Goal: Transaction & Acquisition: Purchase product/service

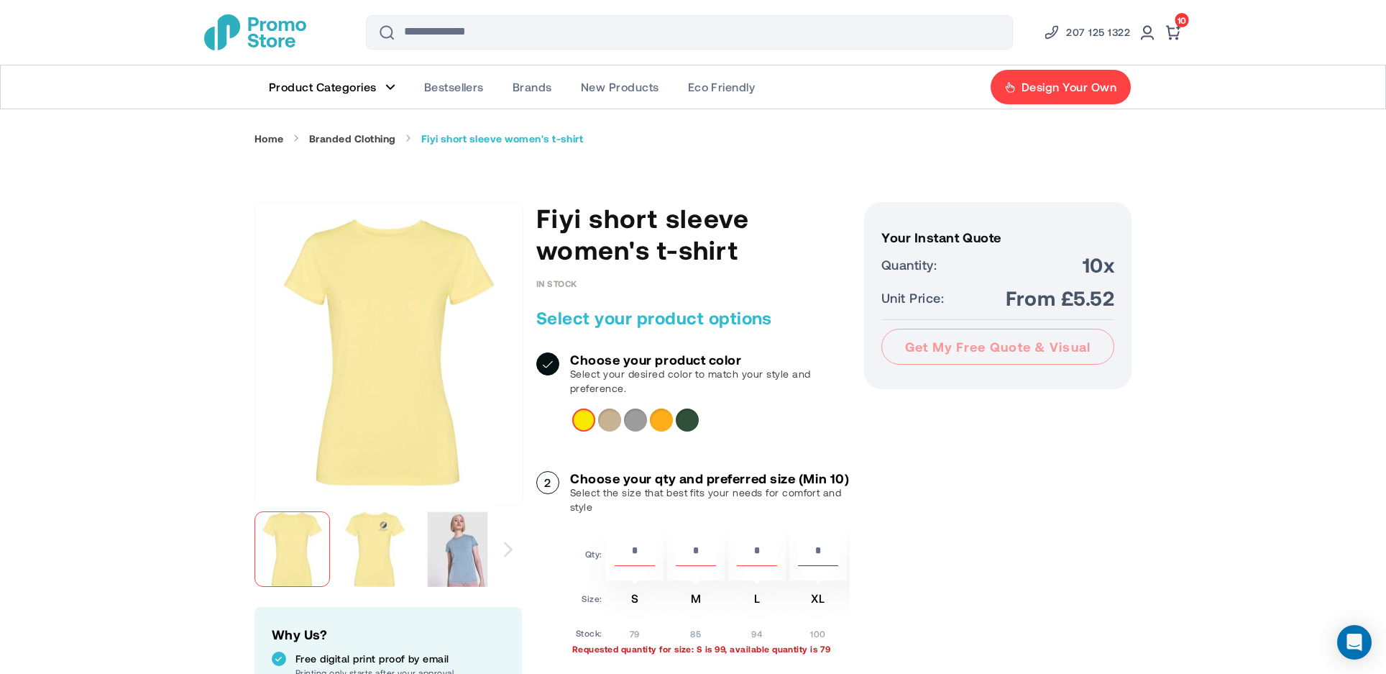
scroll to position [144, 0]
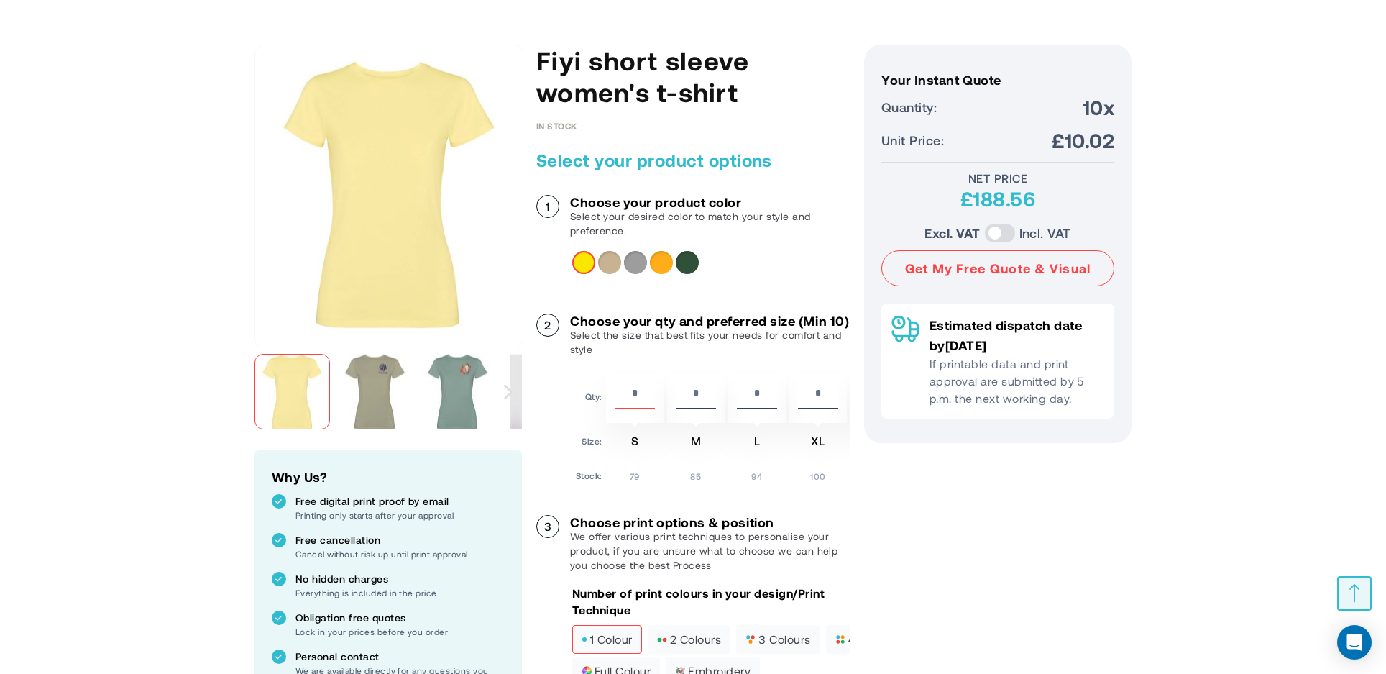
click at [606, 262] on div "Khaki" at bounding box center [609, 262] width 23 height 23
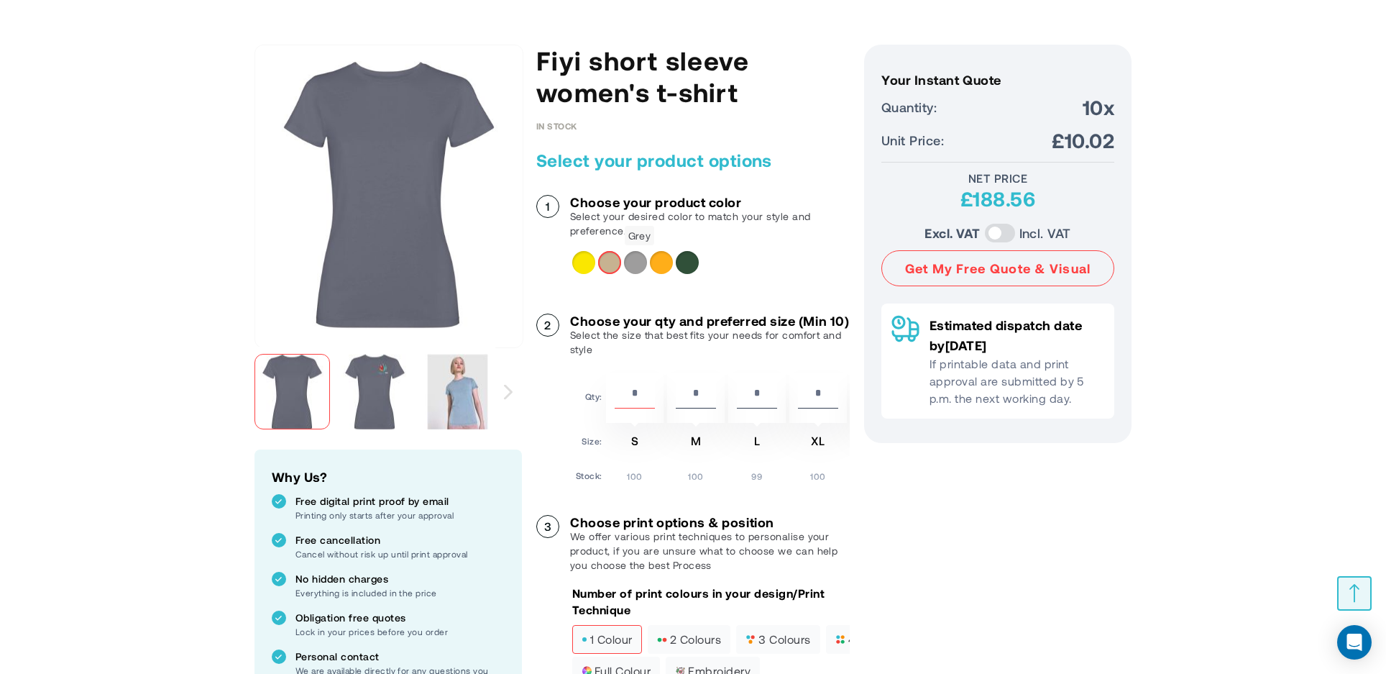
click at [636, 267] on div "Grey" at bounding box center [635, 262] width 23 height 23
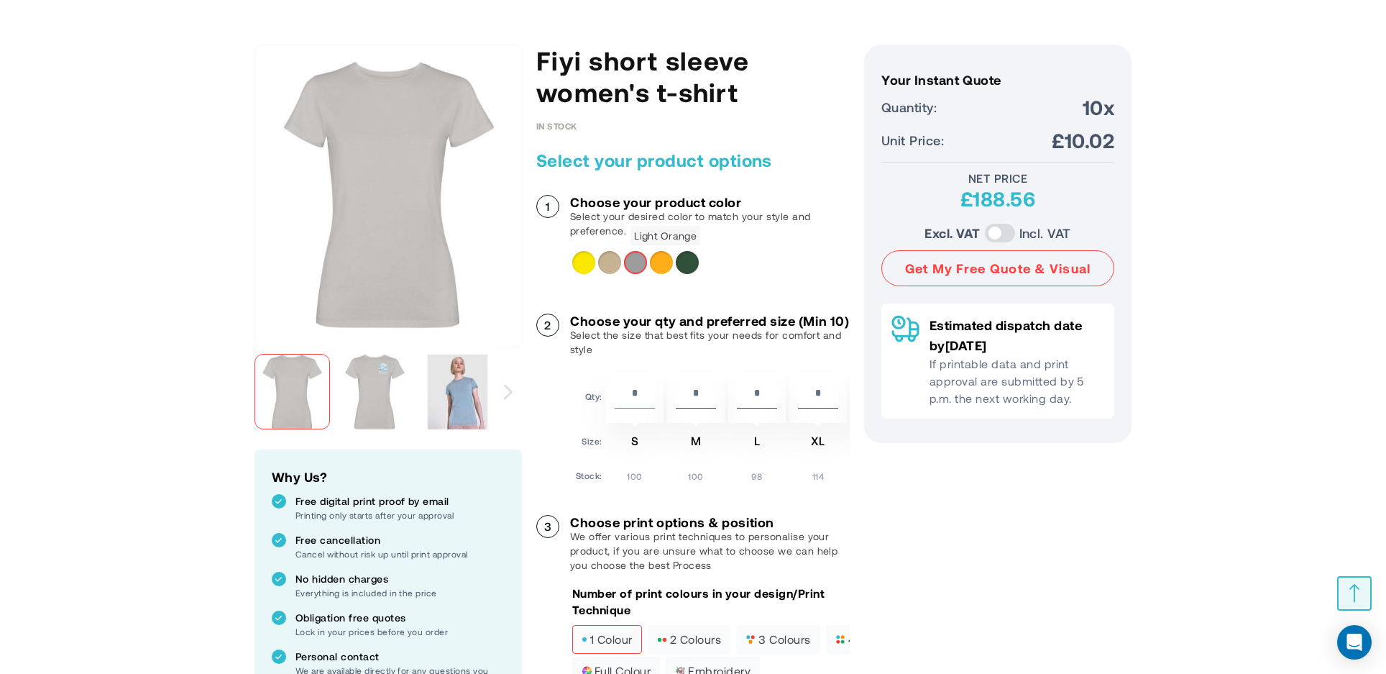
click at [665, 262] on div "Light Orange" at bounding box center [661, 262] width 23 height 23
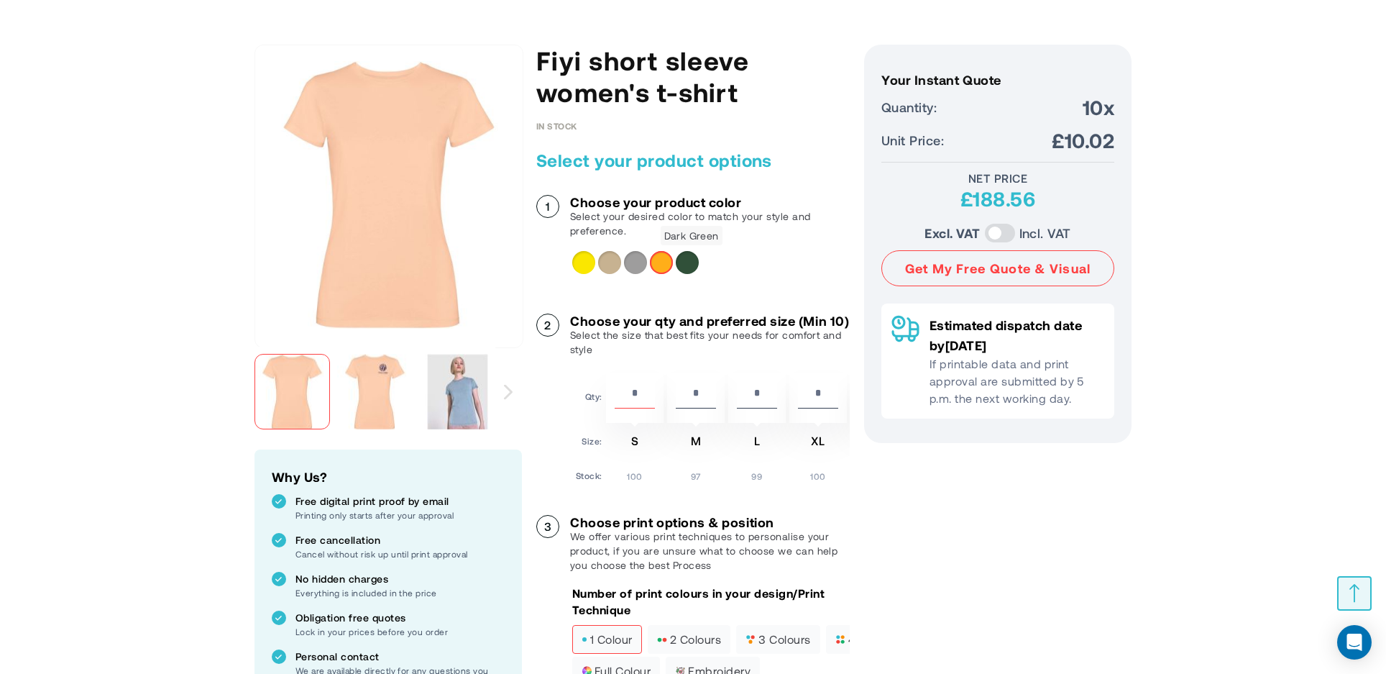
click at [692, 262] on div "Dark Green" at bounding box center [687, 262] width 23 height 23
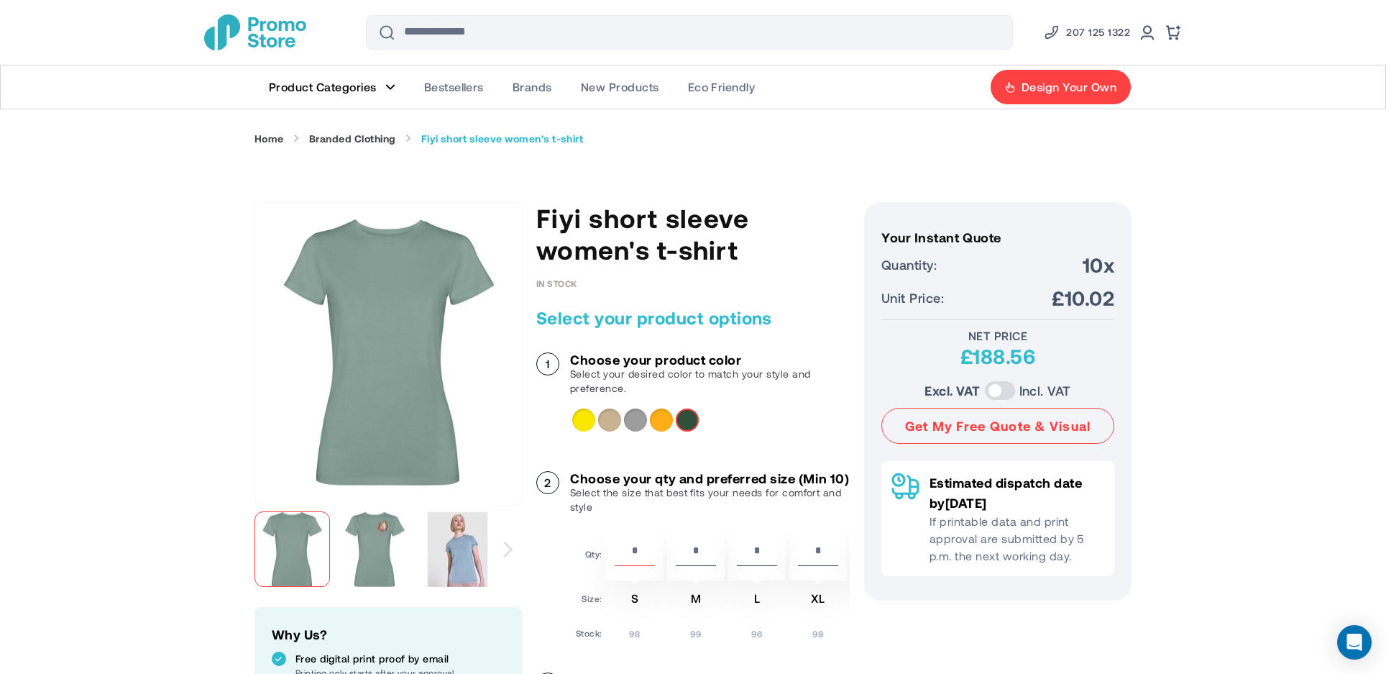
click at [362, 83] on span "Product Categories" at bounding box center [323, 87] width 108 height 14
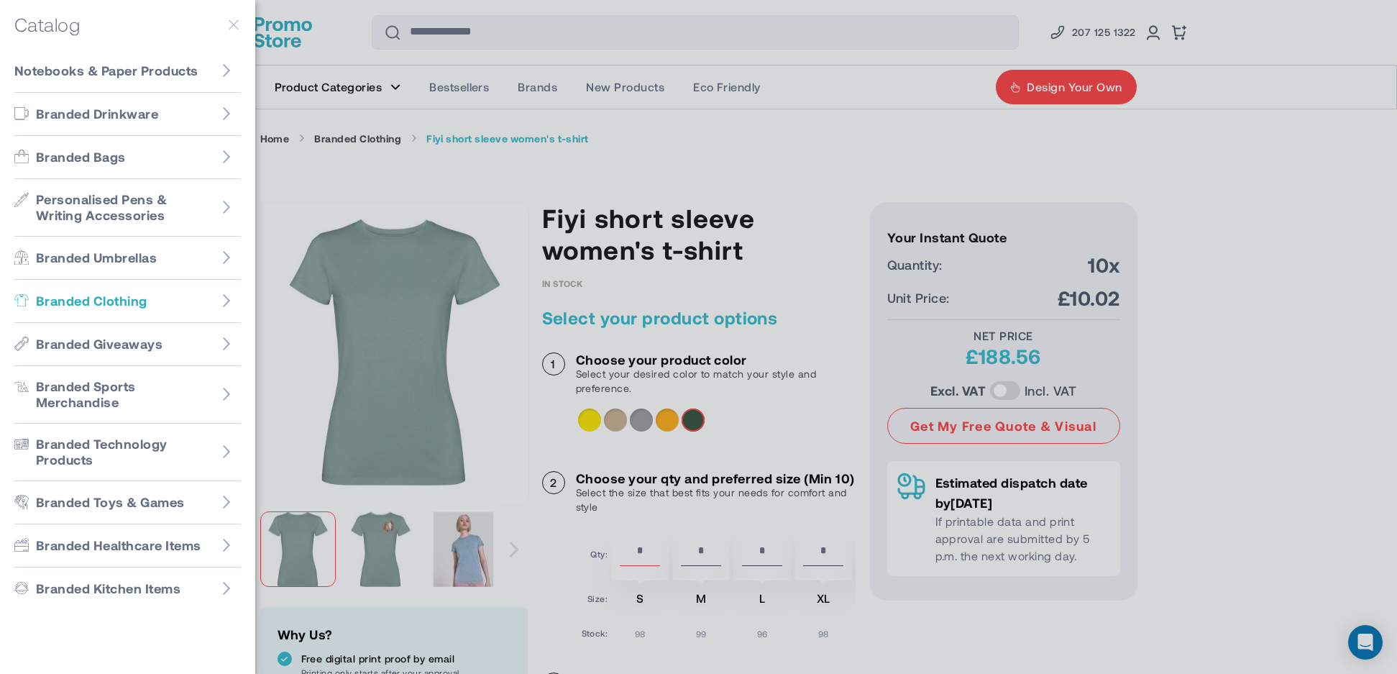
click at [103, 304] on span "Branded Clothing" at bounding box center [91, 301] width 111 height 17
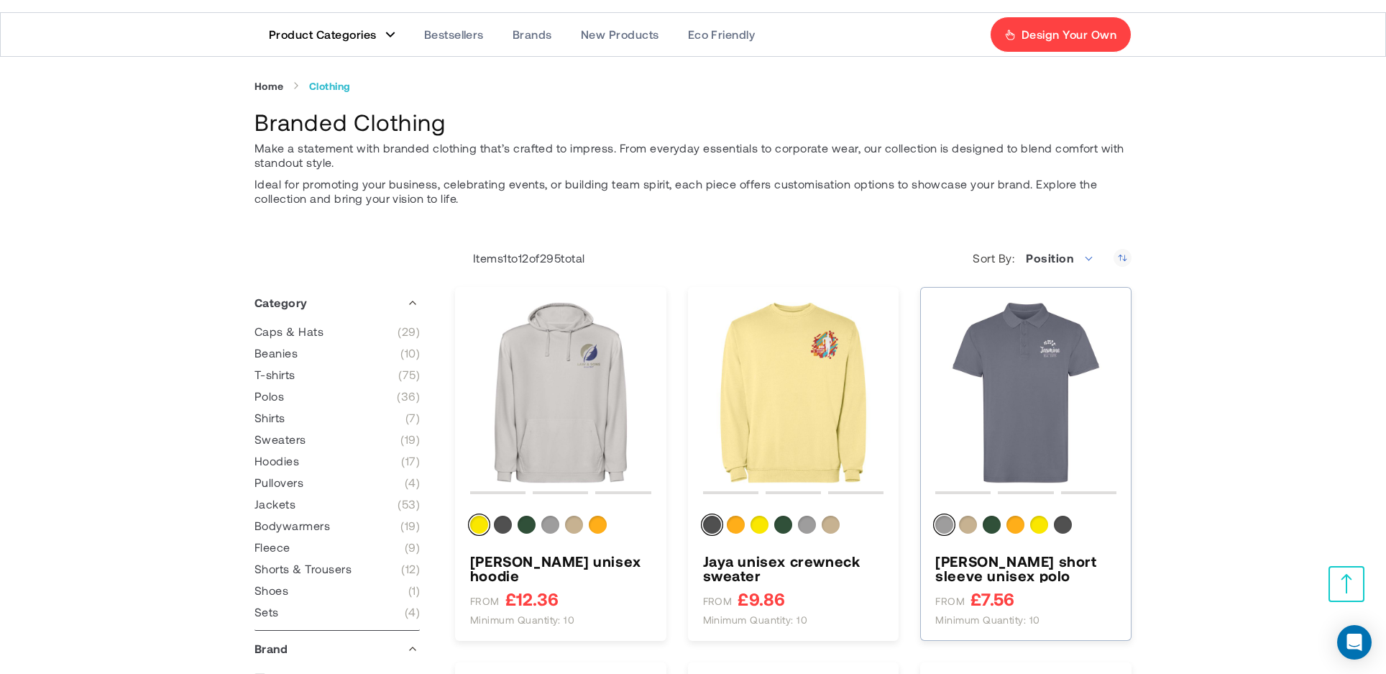
scroll to position [288, 0]
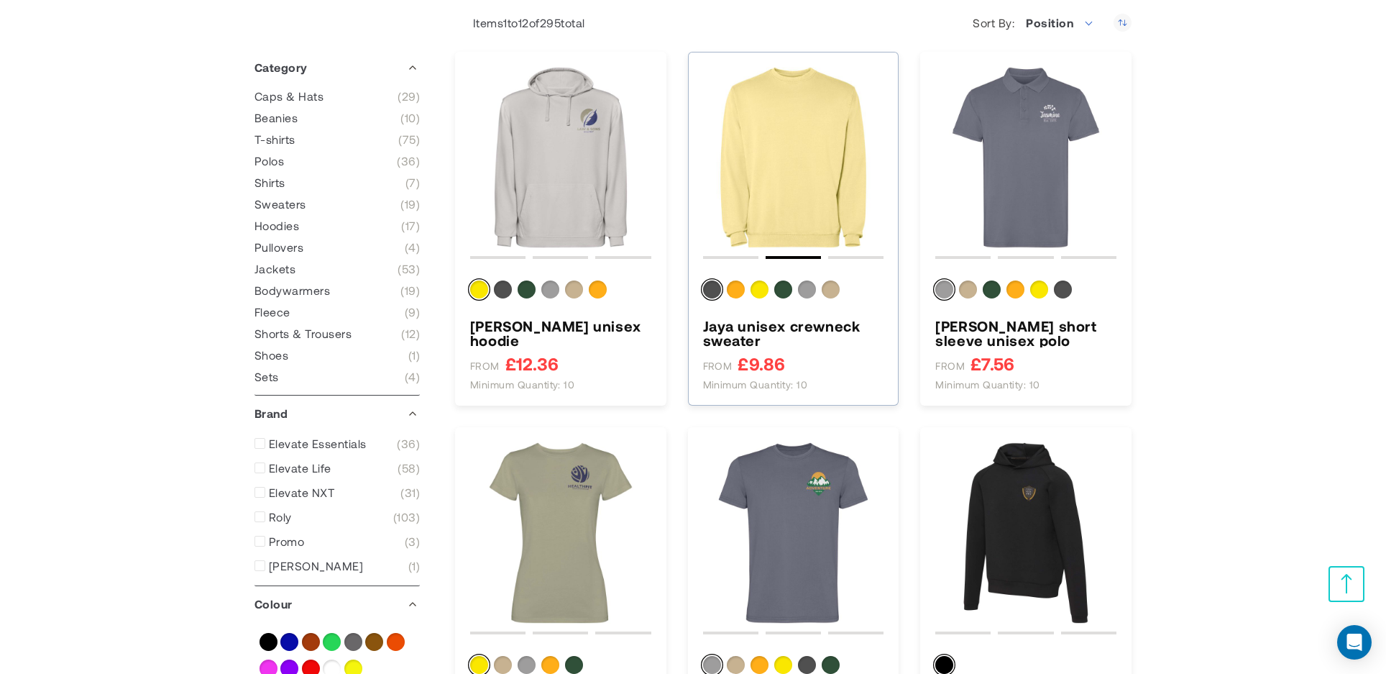
click at [747, 137] on img "Jaya unisex crewneck sweater" at bounding box center [793, 157] width 181 height 181
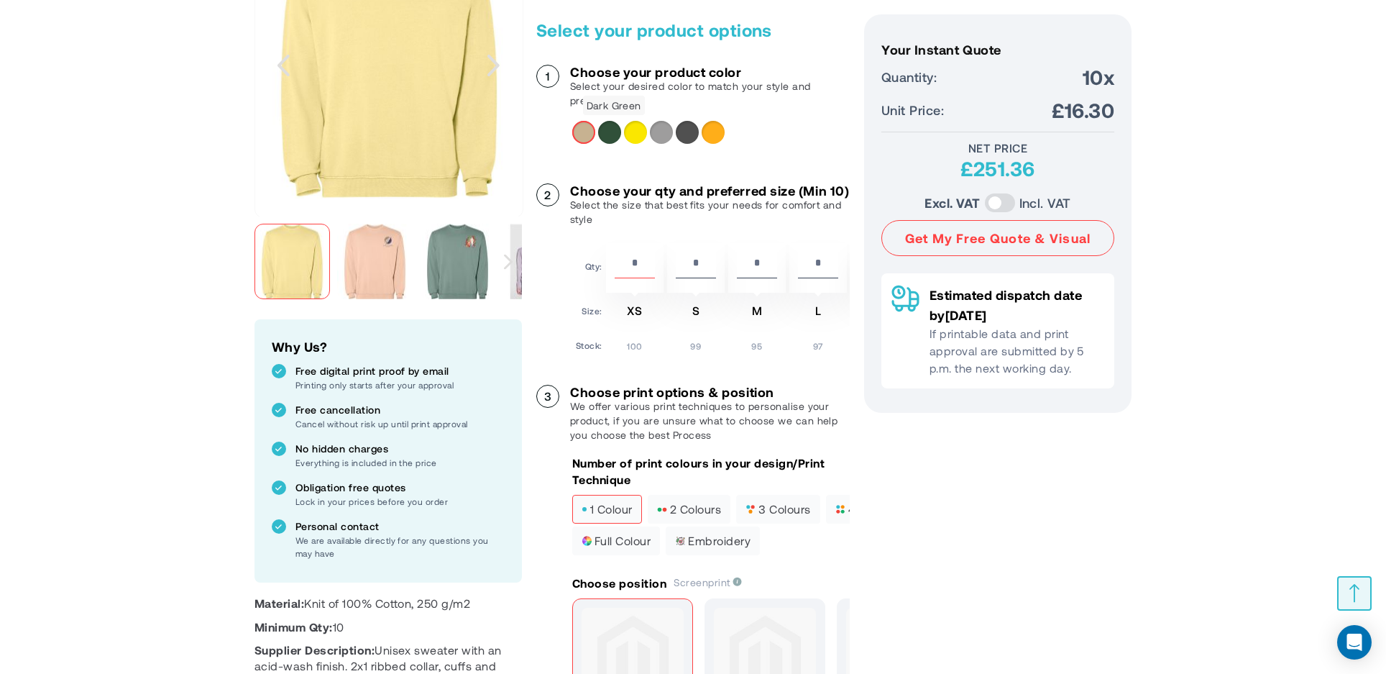
click at [613, 134] on div "Dark Green" at bounding box center [609, 132] width 23 height 23
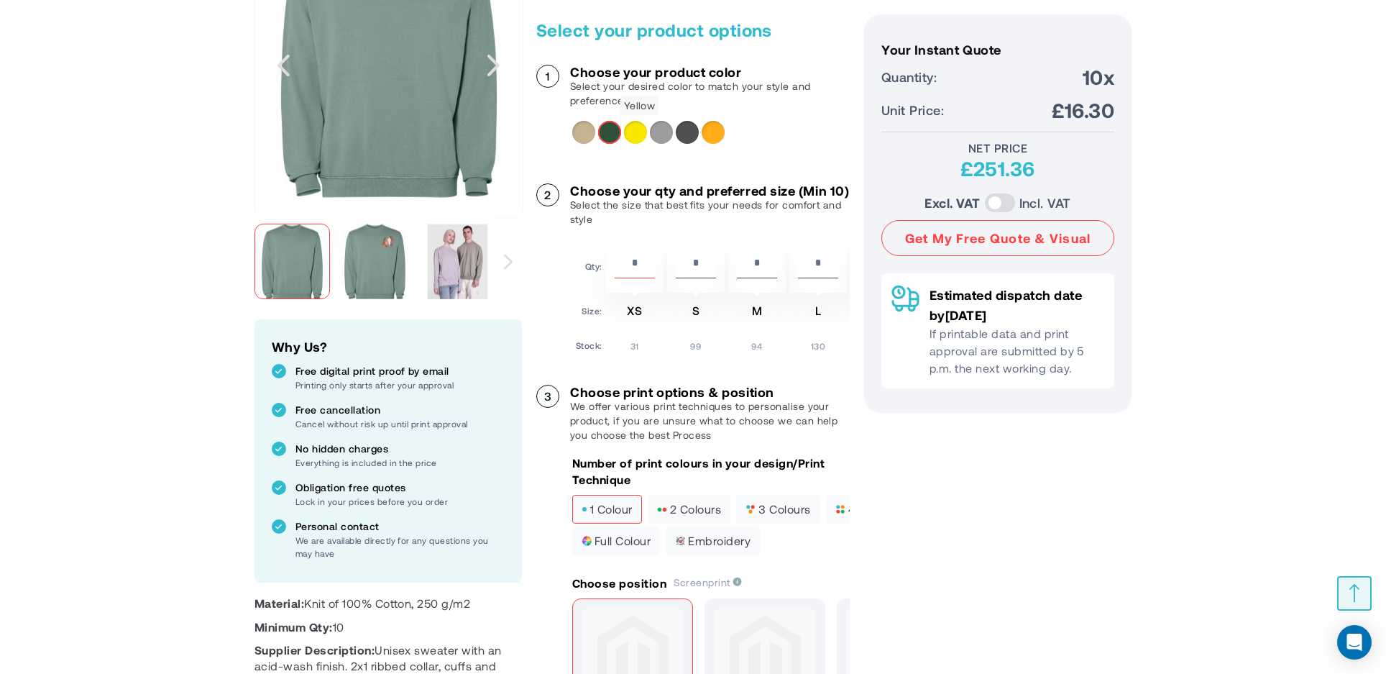
click at [633, 132] on div "Yellow" at bounding box center [635, 132] width 23 height 23
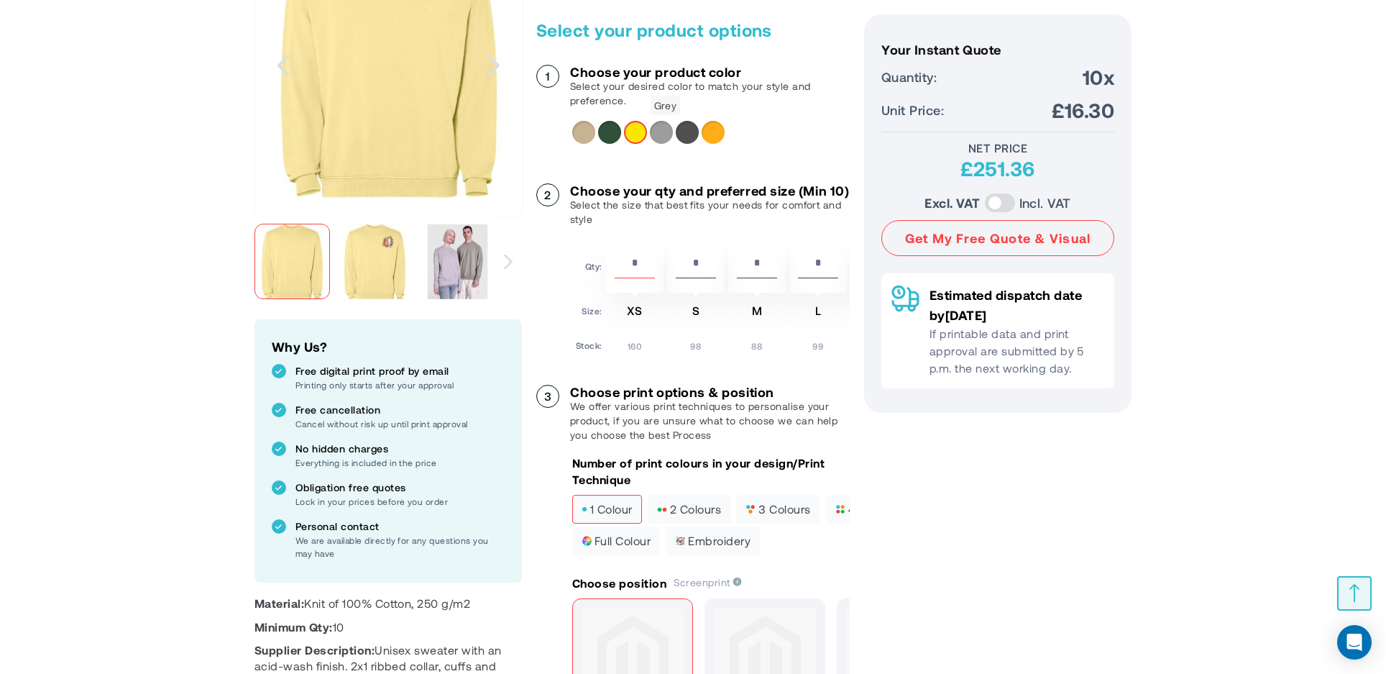
click at [667, 132] on div "Grey" at bounding box center [661, 132] width 23 height 23
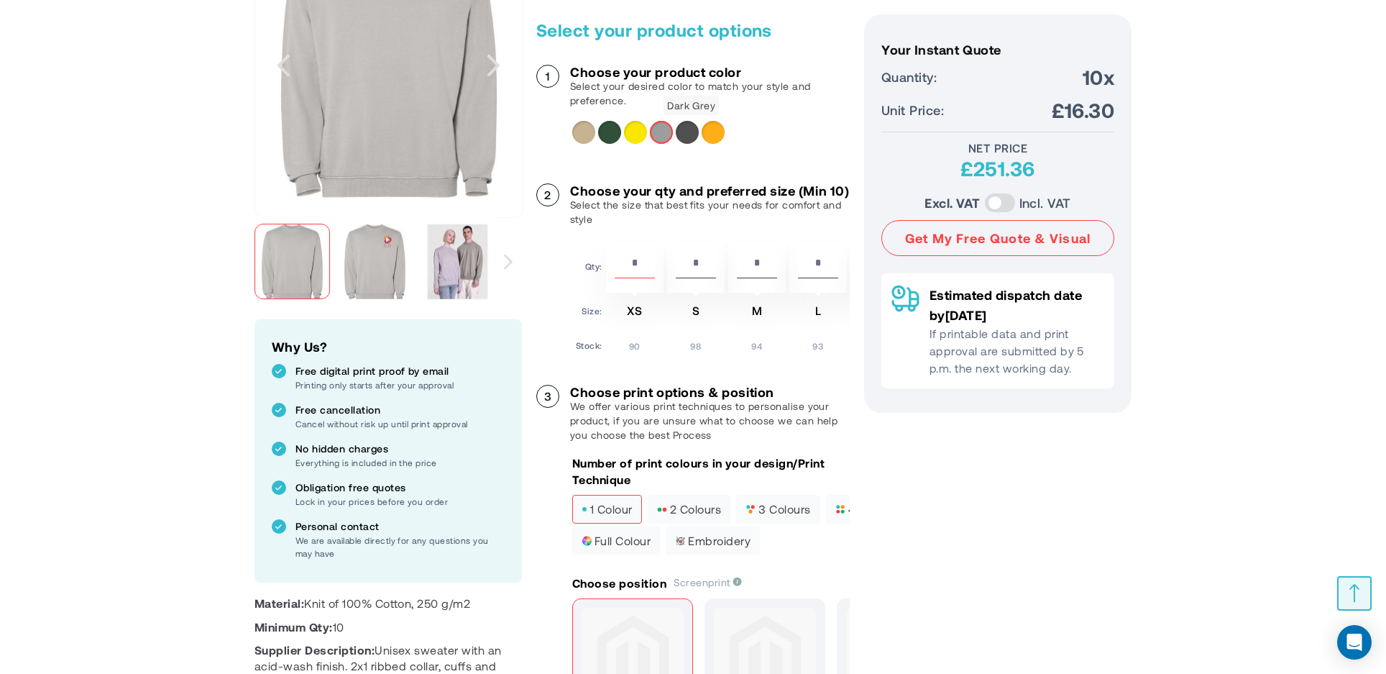
click at [697, 132] on div "Dark Grey" at bounding box center [687, 132] width 23 height 23
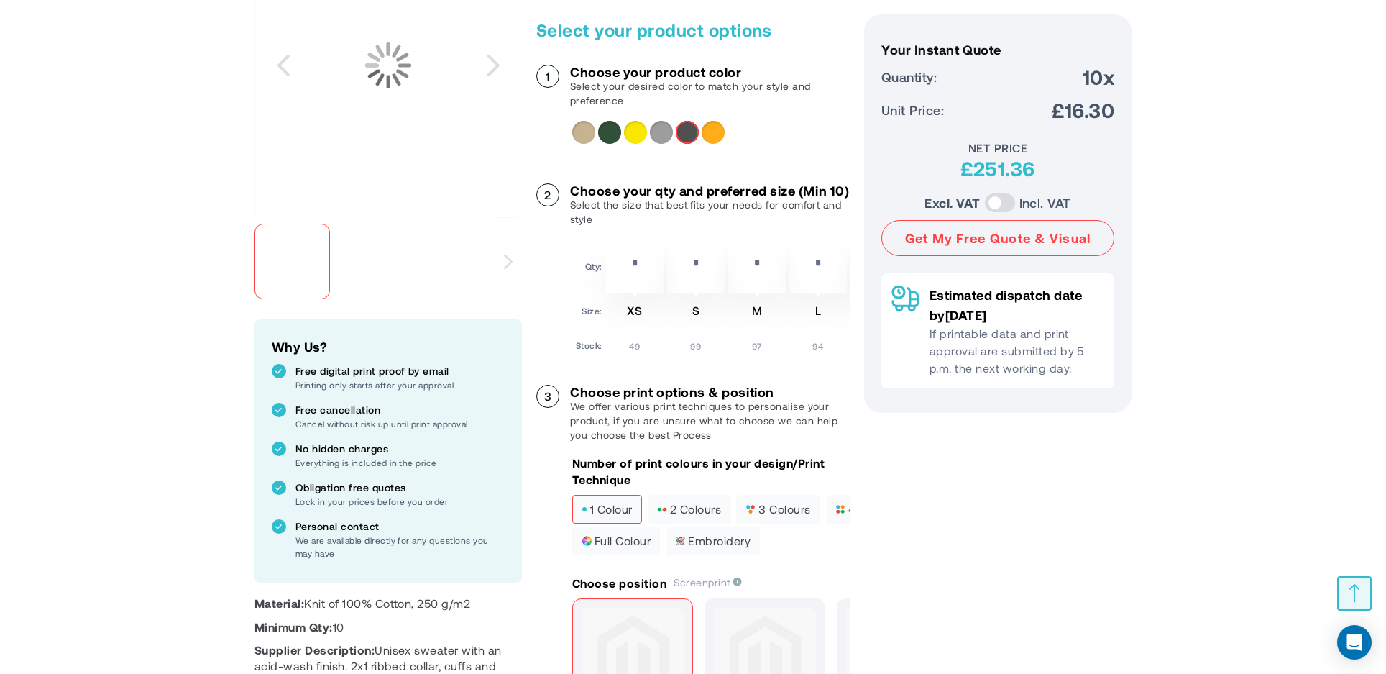
click at [712, 131] on div "Light Orange" at bounding box center [713, 132] width 23 height 23
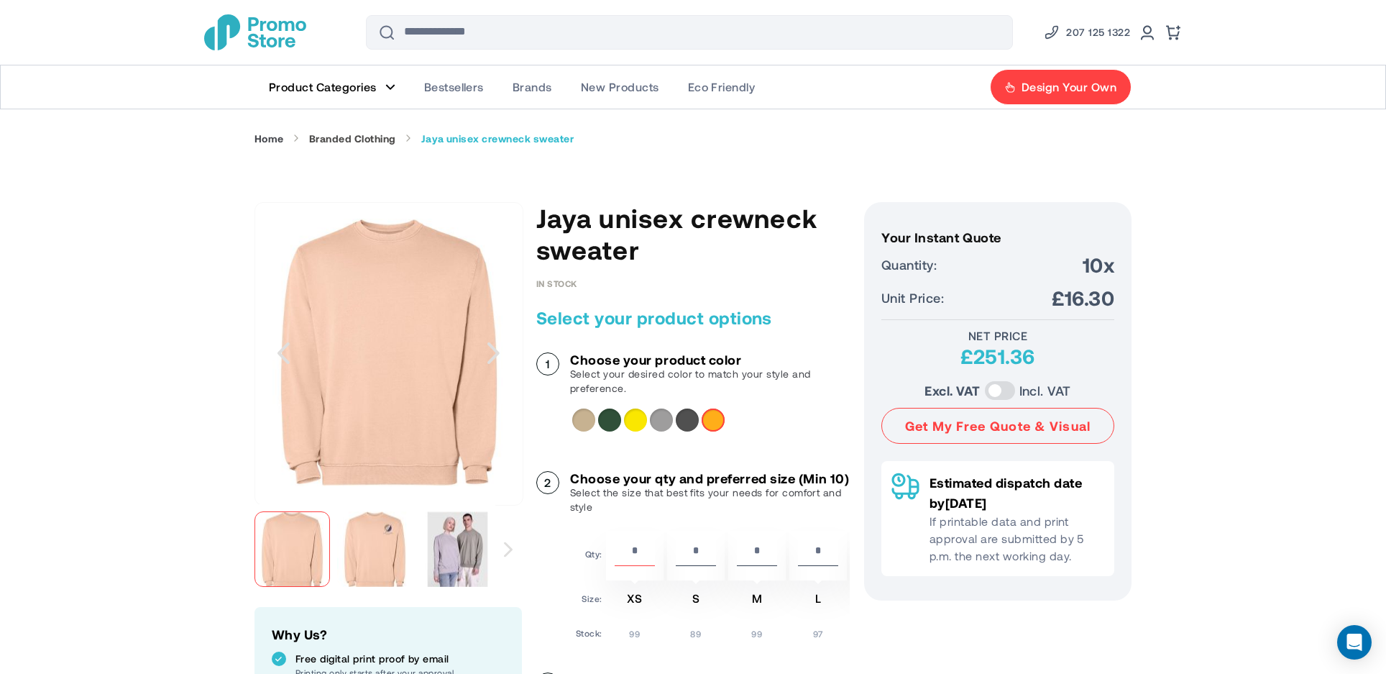
click at [381, 137] on link "Branded Clothing" at bounding box center [352, 138] width 87 height 13
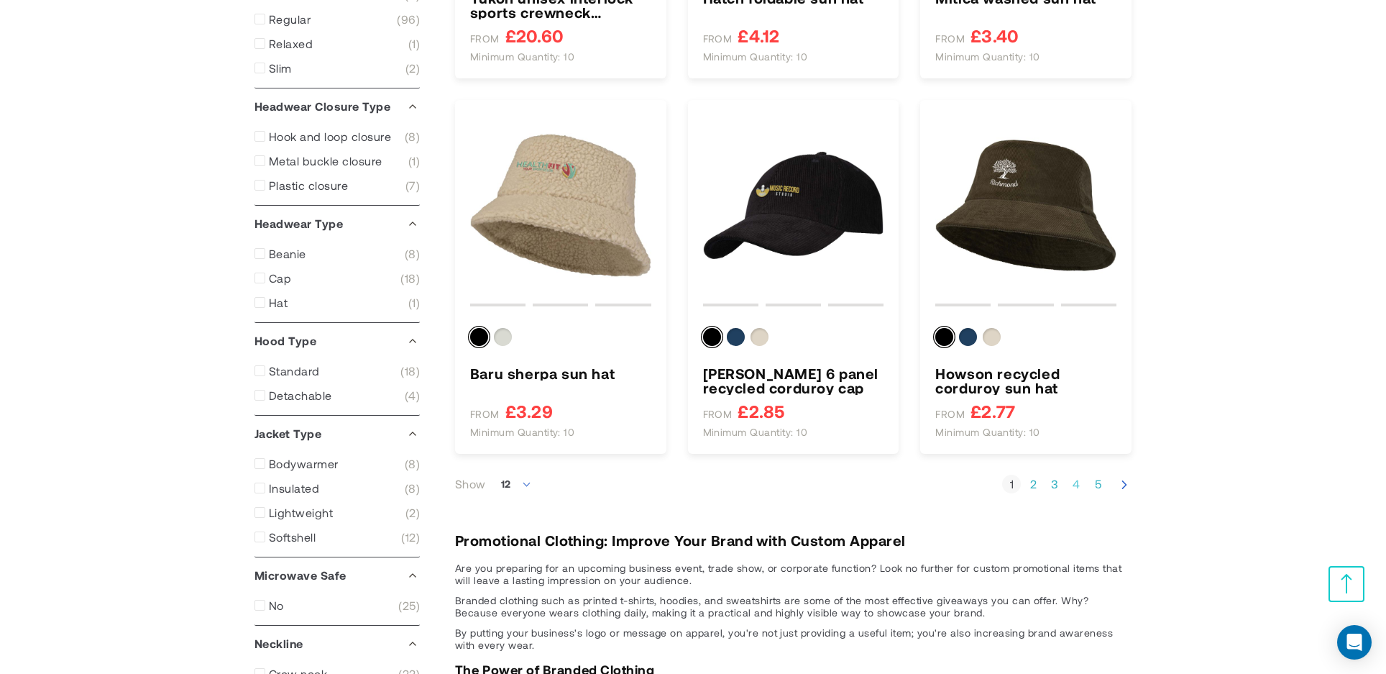
click at [1082, 480] on link "Page 4" at bounding box center [1076, 484] width 19 height 14
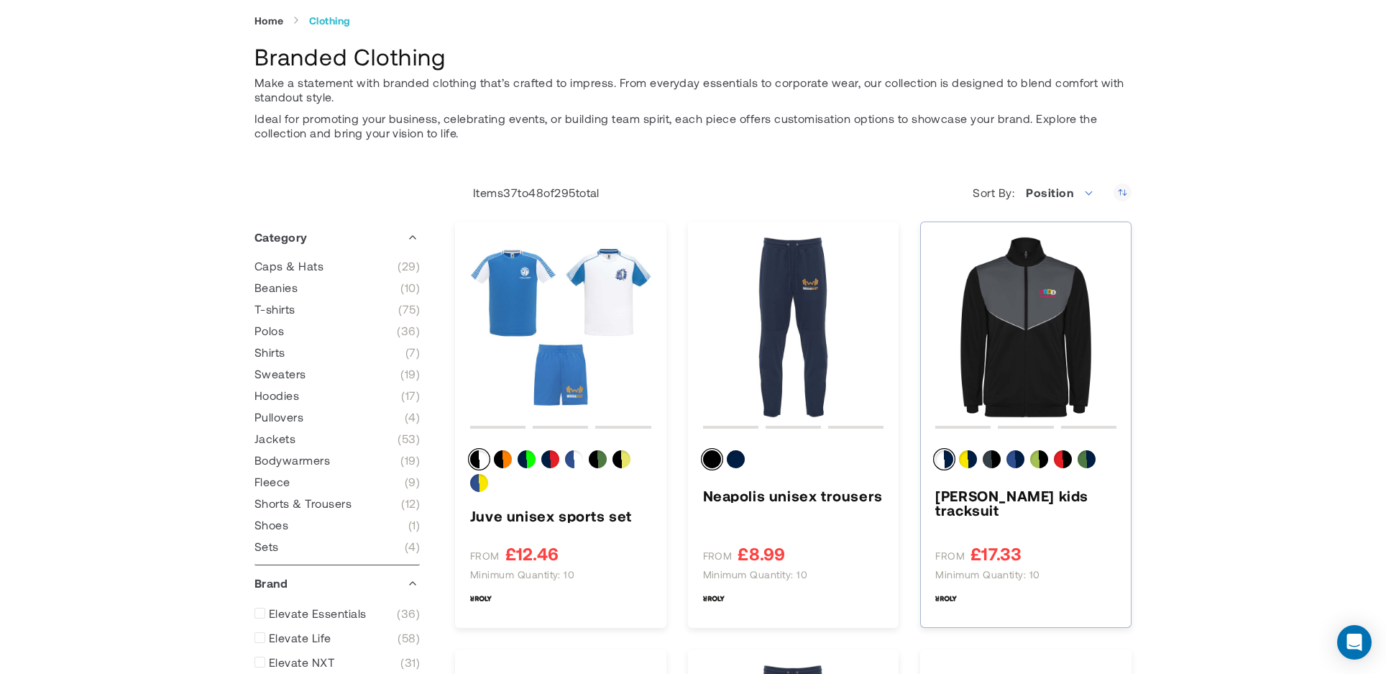
scroll to position [144, 0]
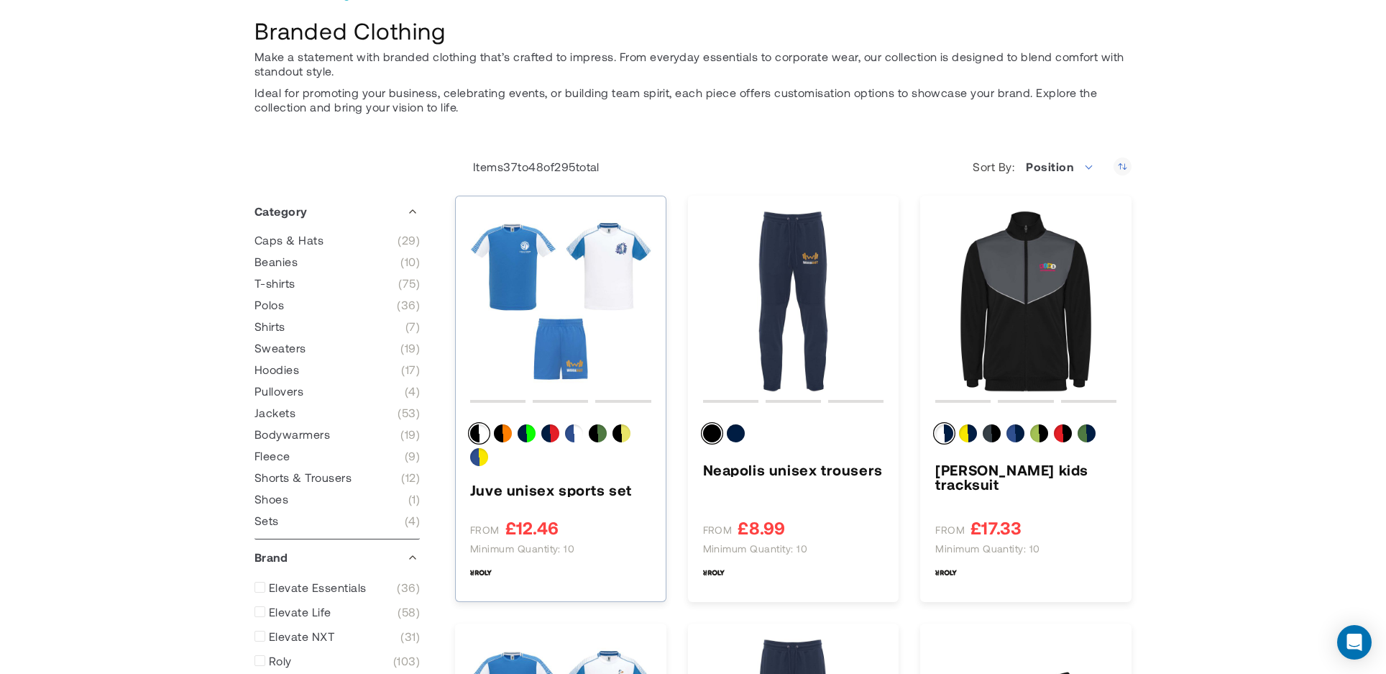
click at [582, 280] on img "Juve unisex sports set" at bounding box center [560, 301] width 181 height 181
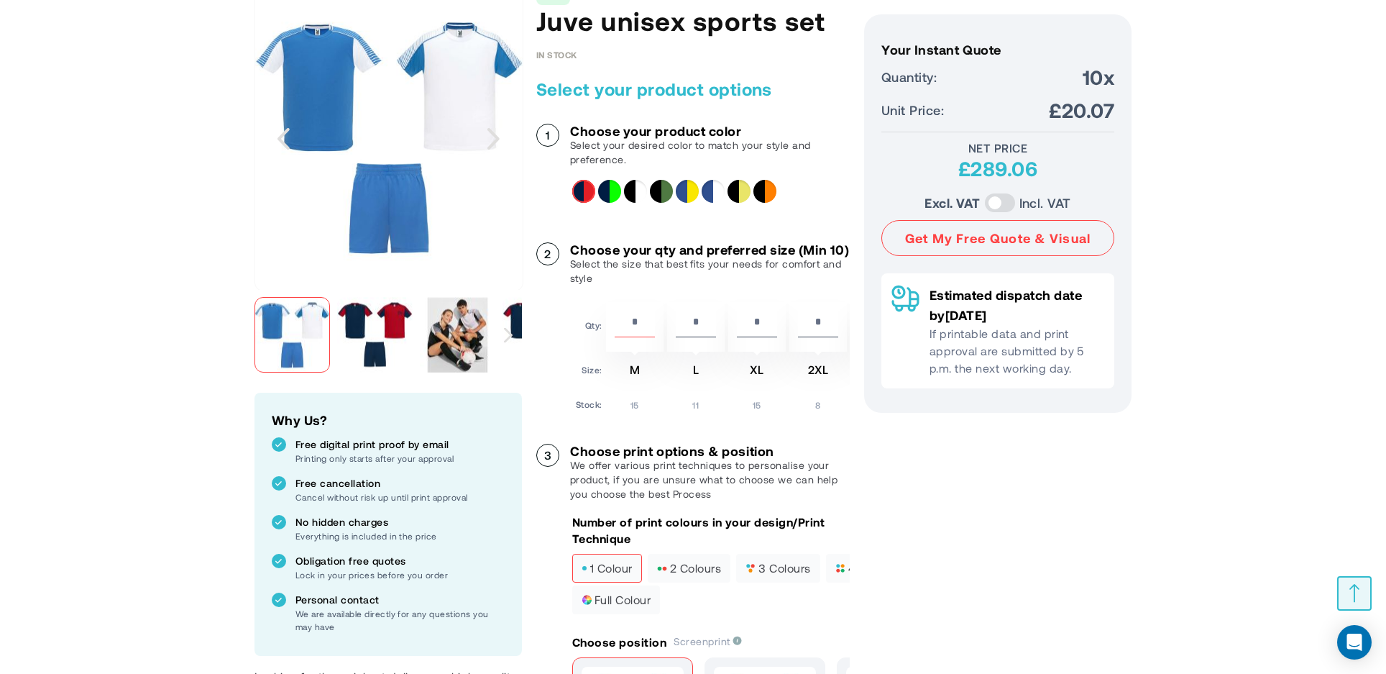
scroll to position [216, 0]
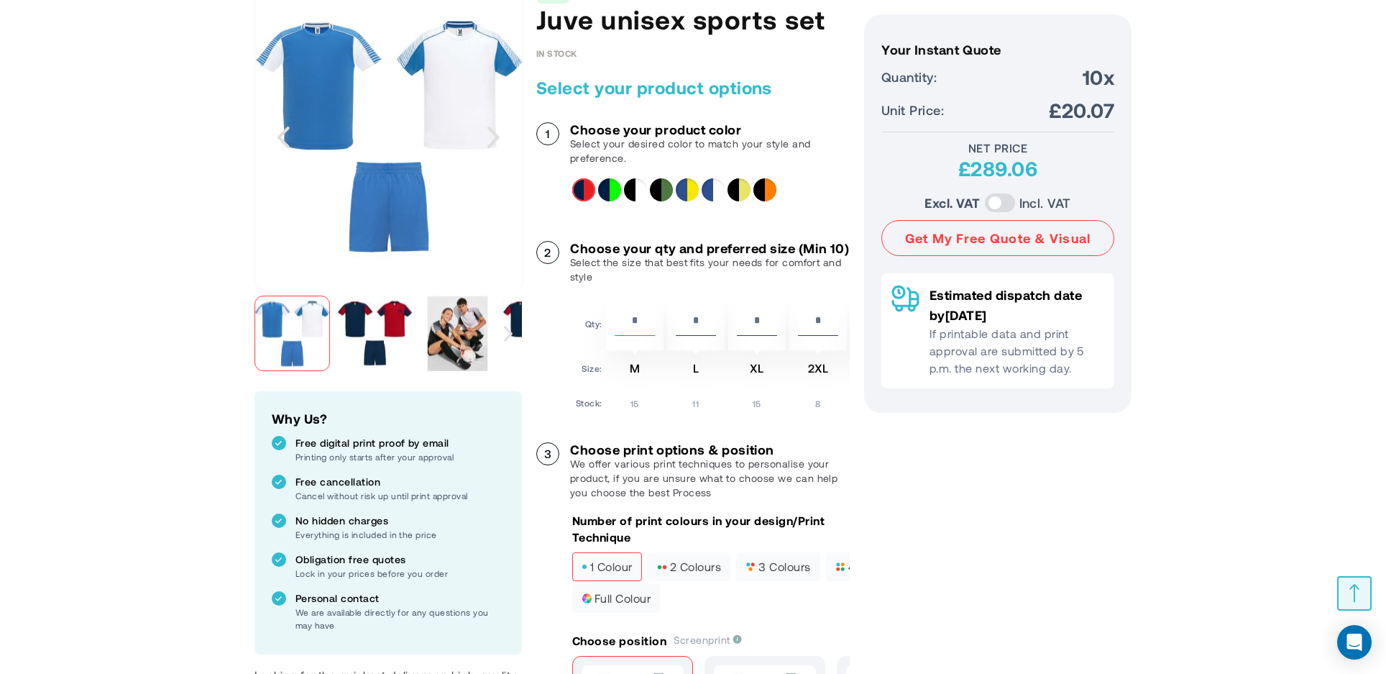
drag, startPoint x: 720, startPoint y: 432, endPoint x: 677, endPoint y: 434, distance: 43.2
click at [677, 433] on div "Choose your product color Select your desired color to match your style and pre…" at bounding box center [692, 573] width 313 height 903
click at [613, 184] on div "Fluor Green&Navy Blue" at bounding box center [609, 189] width 23 height 23
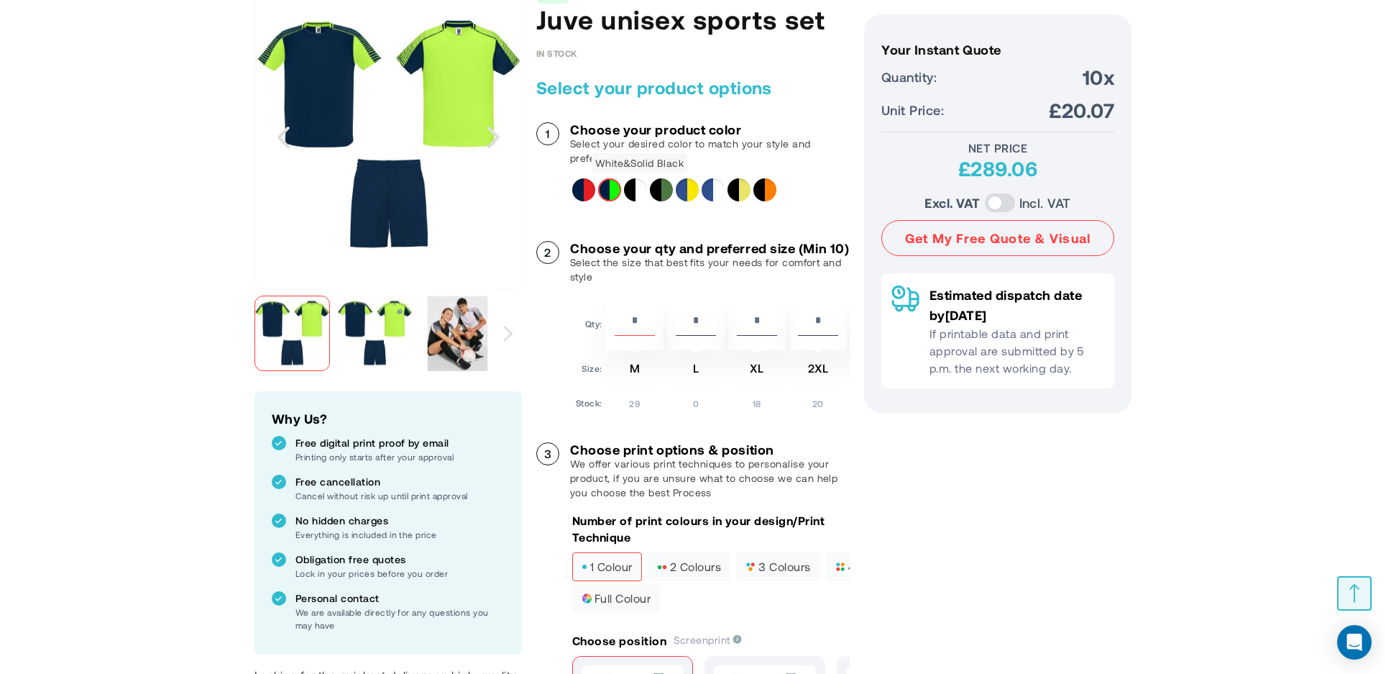
click at [640, 188] on div "White&Solid Black" at bounding box center [635, 189] width 23 height 23
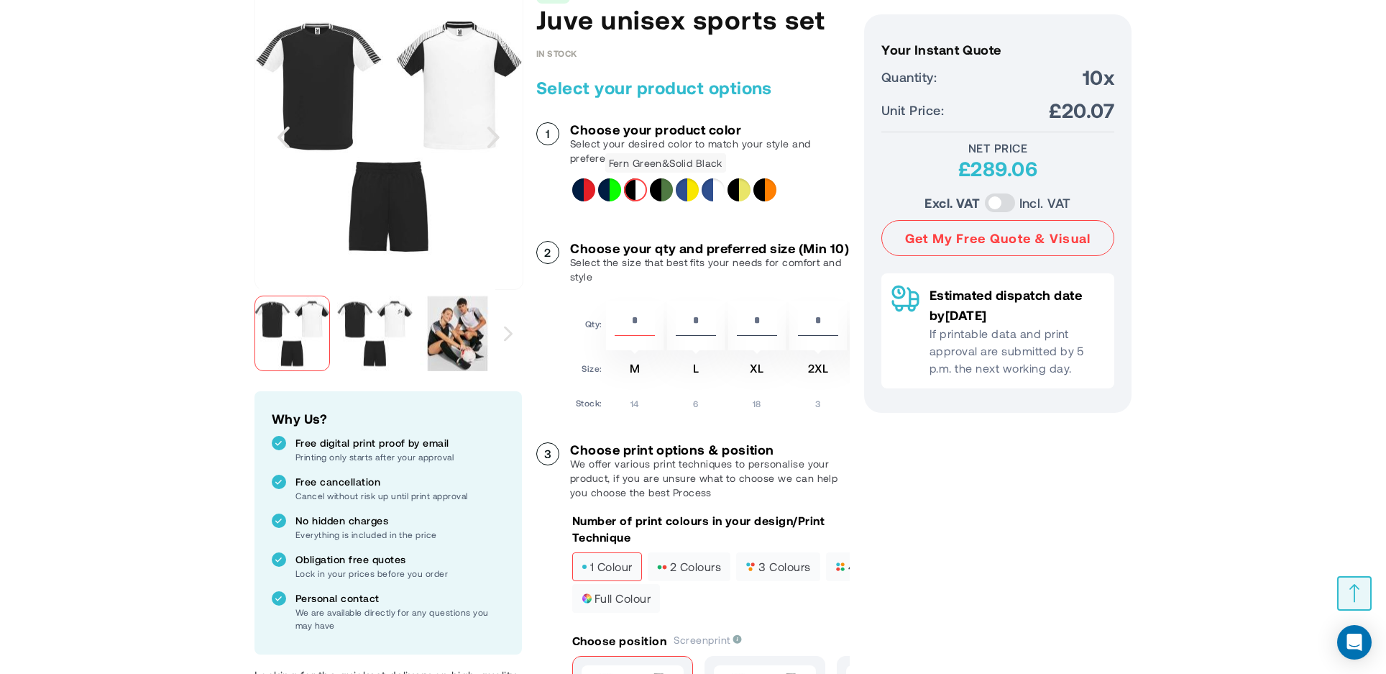
click at [660, 188] on div "Fern Green&Solid Black" at bounding box center [661, 189] width 23 height 23
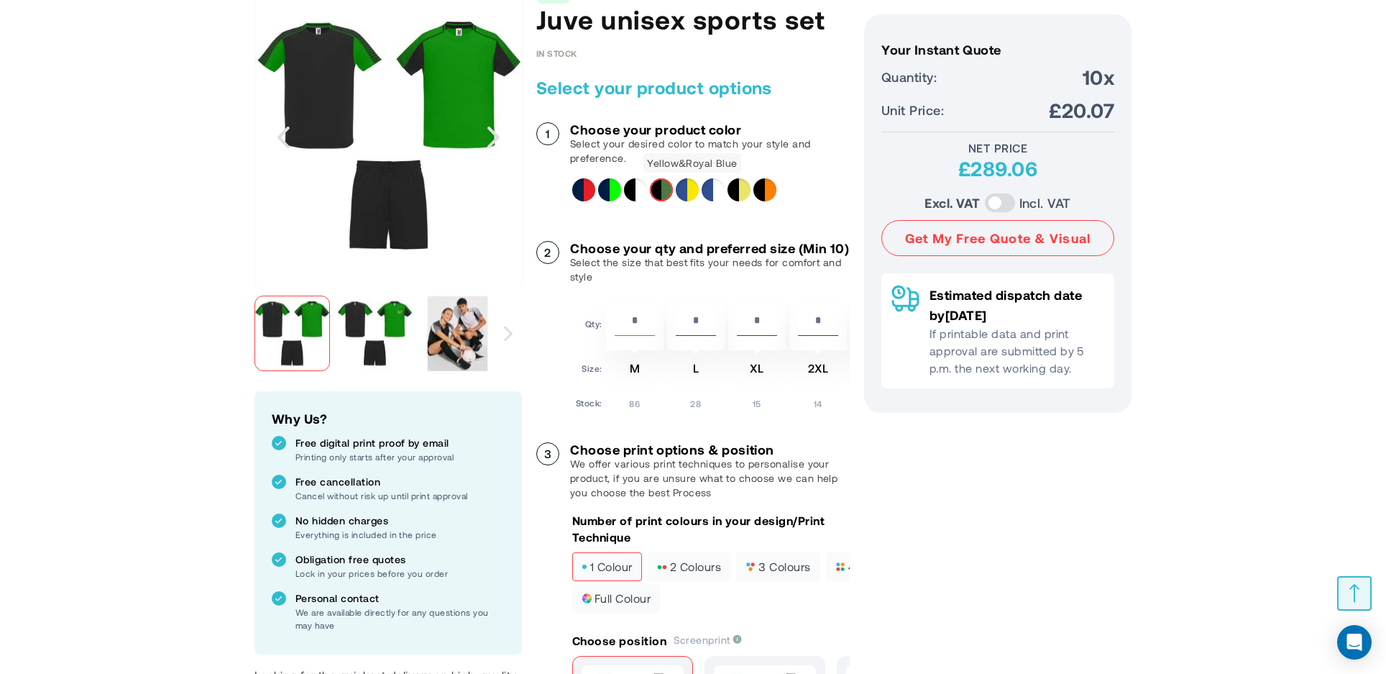
click at [679, 189] on div "Yellow&Royal Blue" at bounding box center [687, 189] width 23 height 23
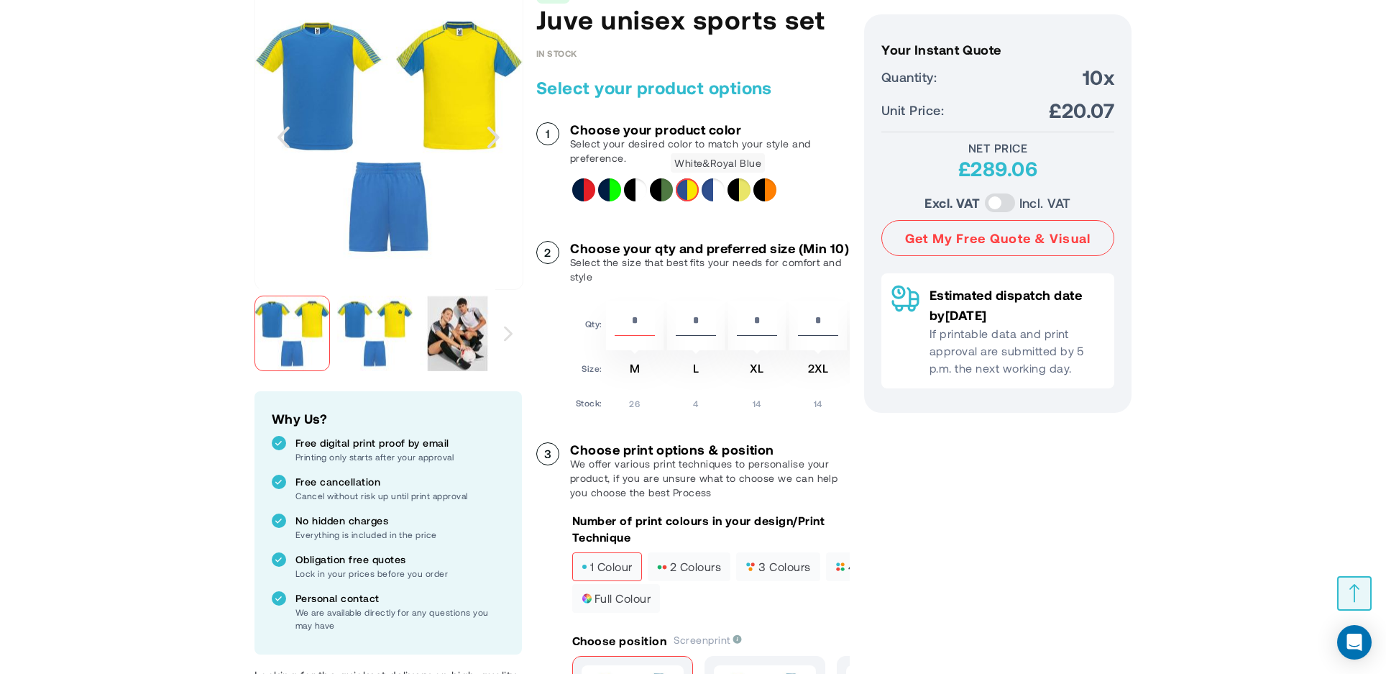
click at [707, 189] on div "White&Royal Blue" at bounding box center [713, 189] width 23 height 23
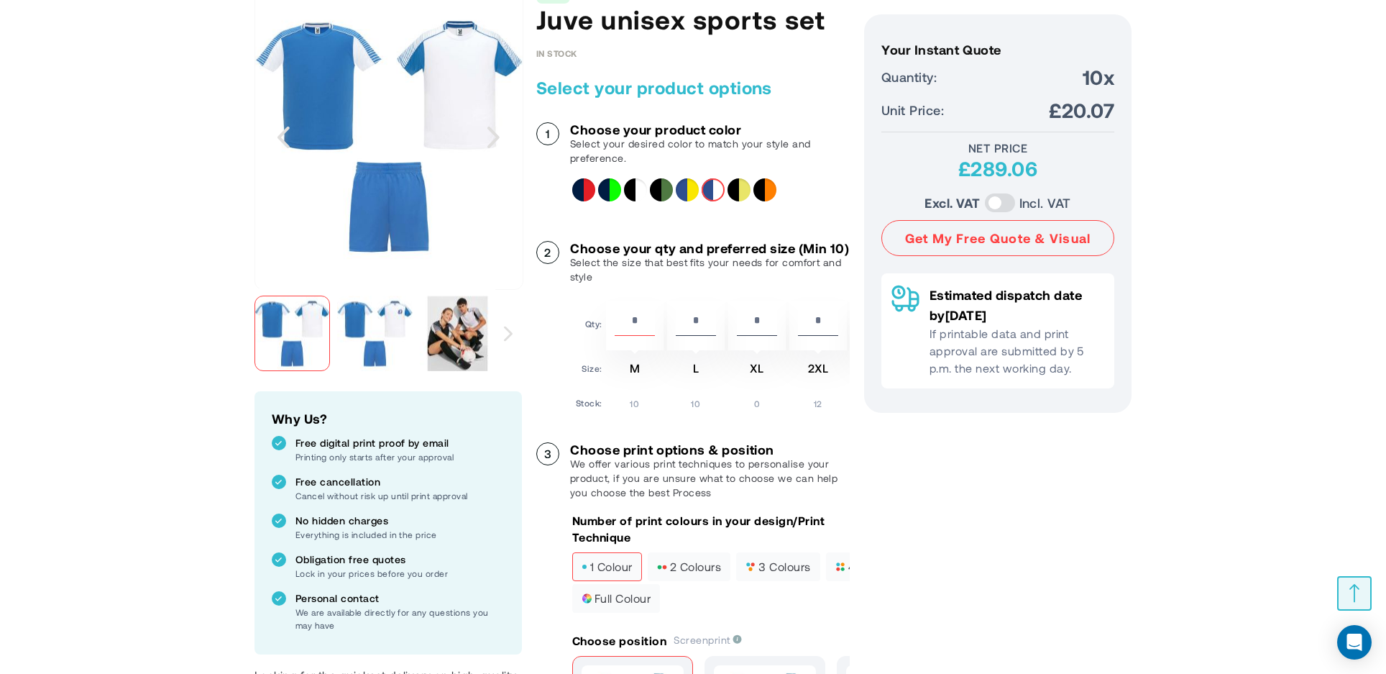
click at [728, 188] on div "Fluor Yellow&Solid Black" at bounding box center [739, 189] width 23 height 23
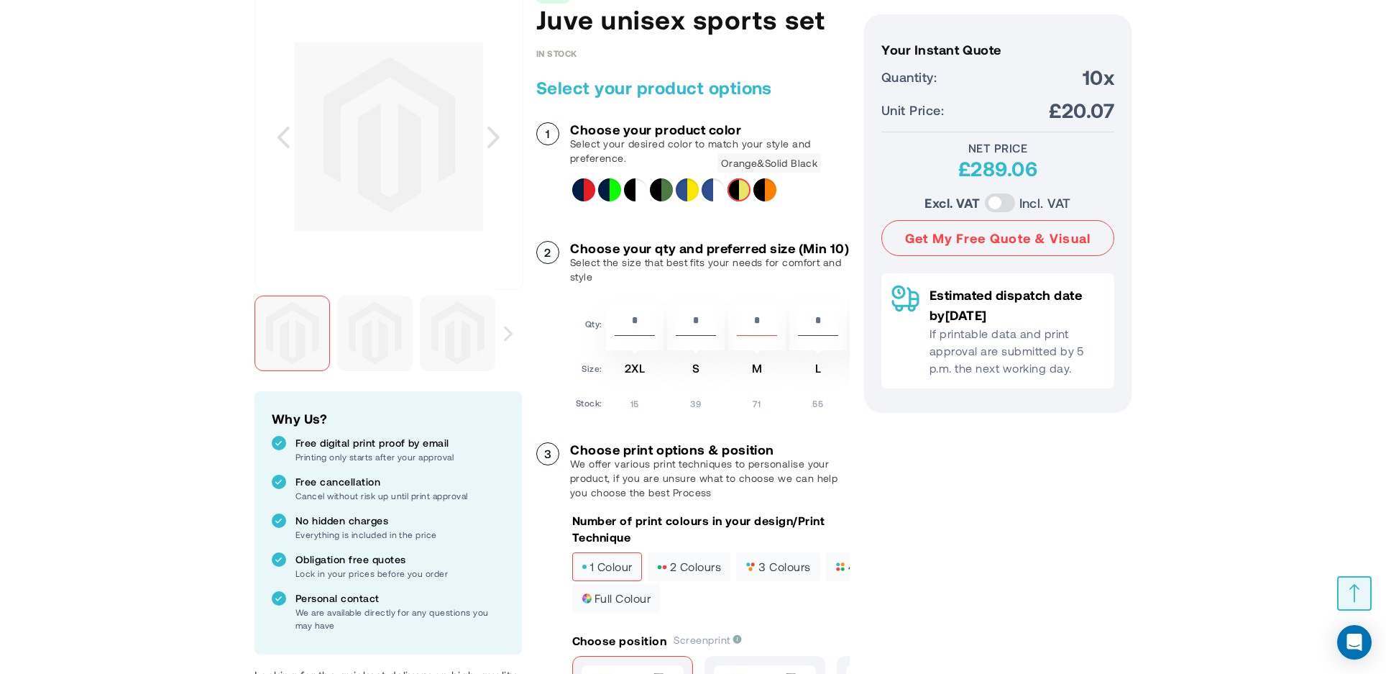
click at [757, 188] on div "Orange&Solid Black" at bounding box center [765, 189] width 23 height 23
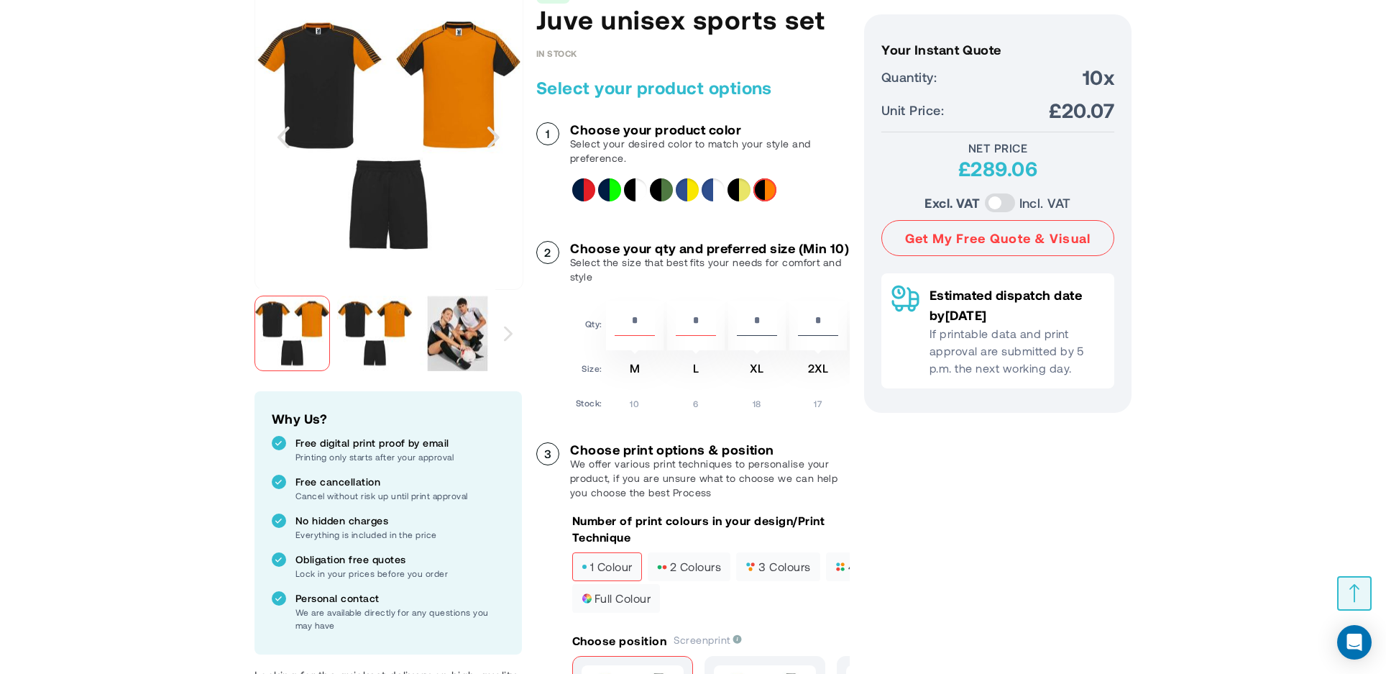
click at [697, 336] on input "*" at bounding box center [696, 323] width 40 height 24
click at [726, 193] on div at bounding box center [707, 189] width 270 height 23
click at [742, 191] on div "Fluor Yellow&Solid Black" at bounding box center [739, 189] width 23 height 23
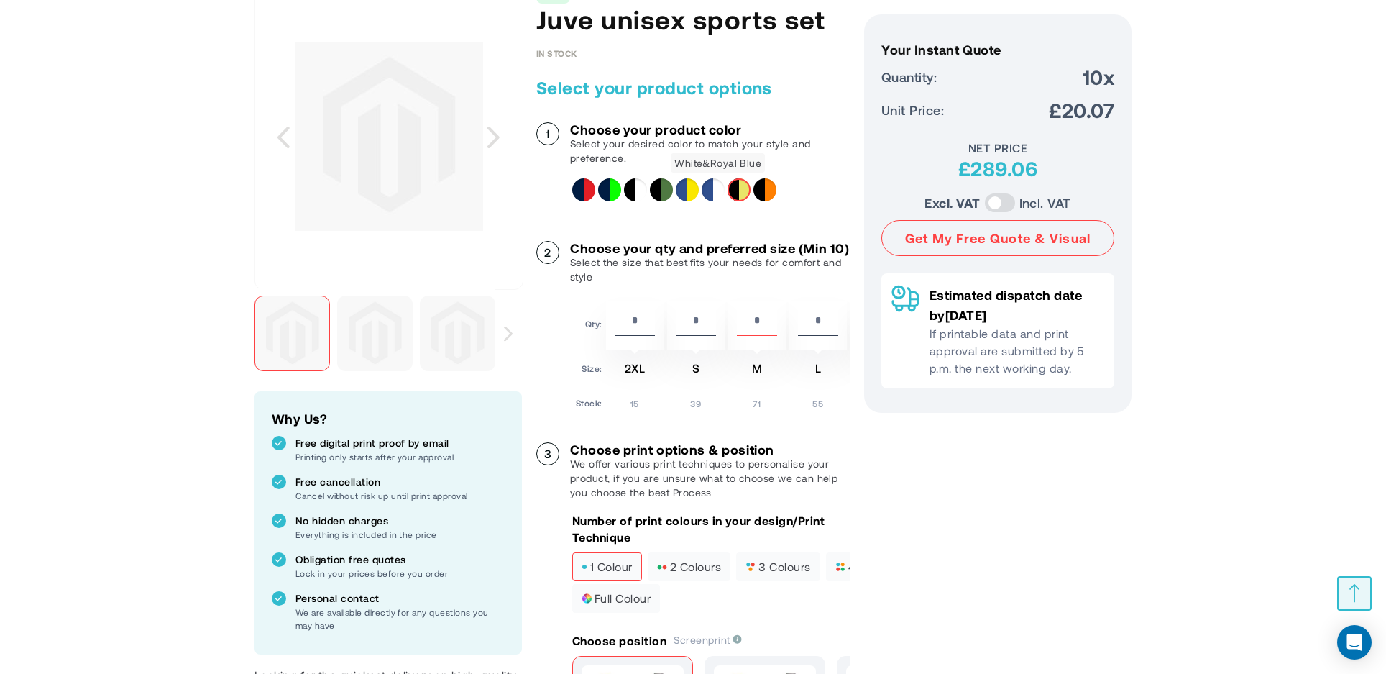
click at [723, 189] on div "White&Royal Blue" at bounding box center [713, 189] width 23 height 23
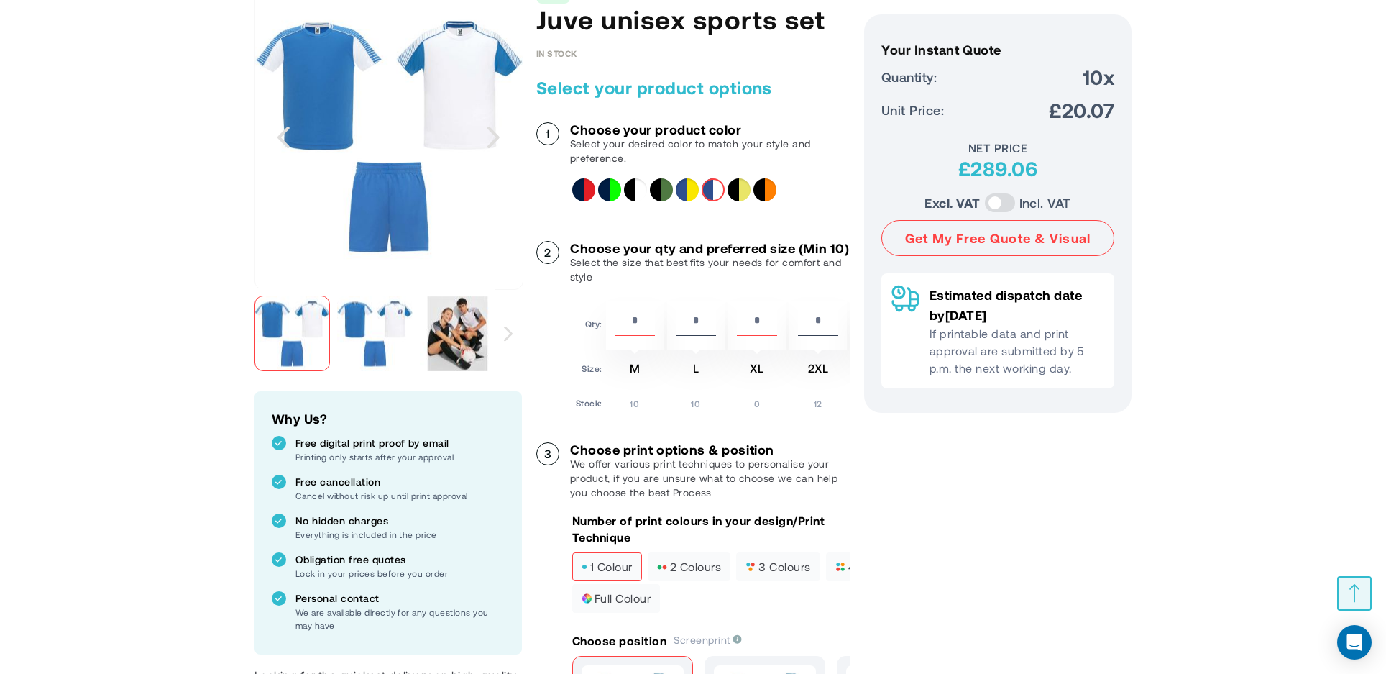
drag, startPoint x: 759, startPoint y: 341, endPoint x: 719, endPoint y: 339, distance: 39.6
click at [721, 339] on tr "Qty: ** * * * *" at bounding box center [742, 326] width 332 height 50
type input "*"
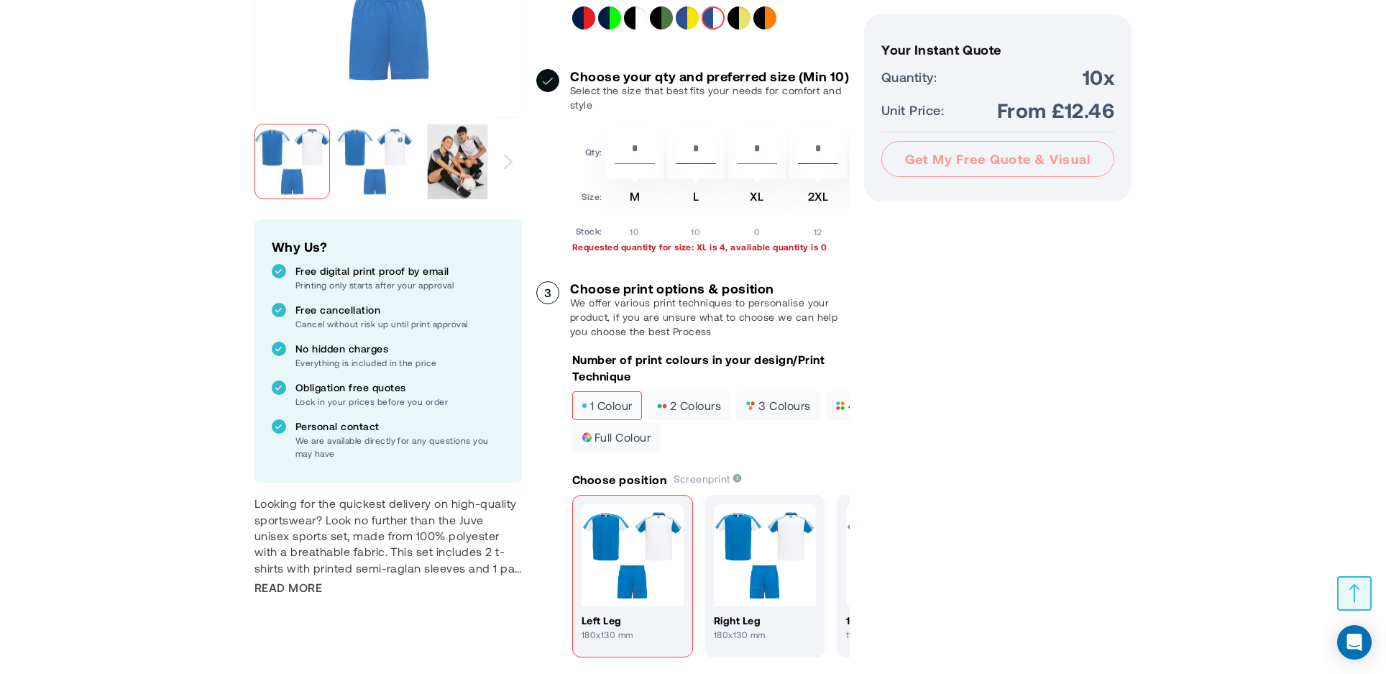
scroll to position [431, 0]
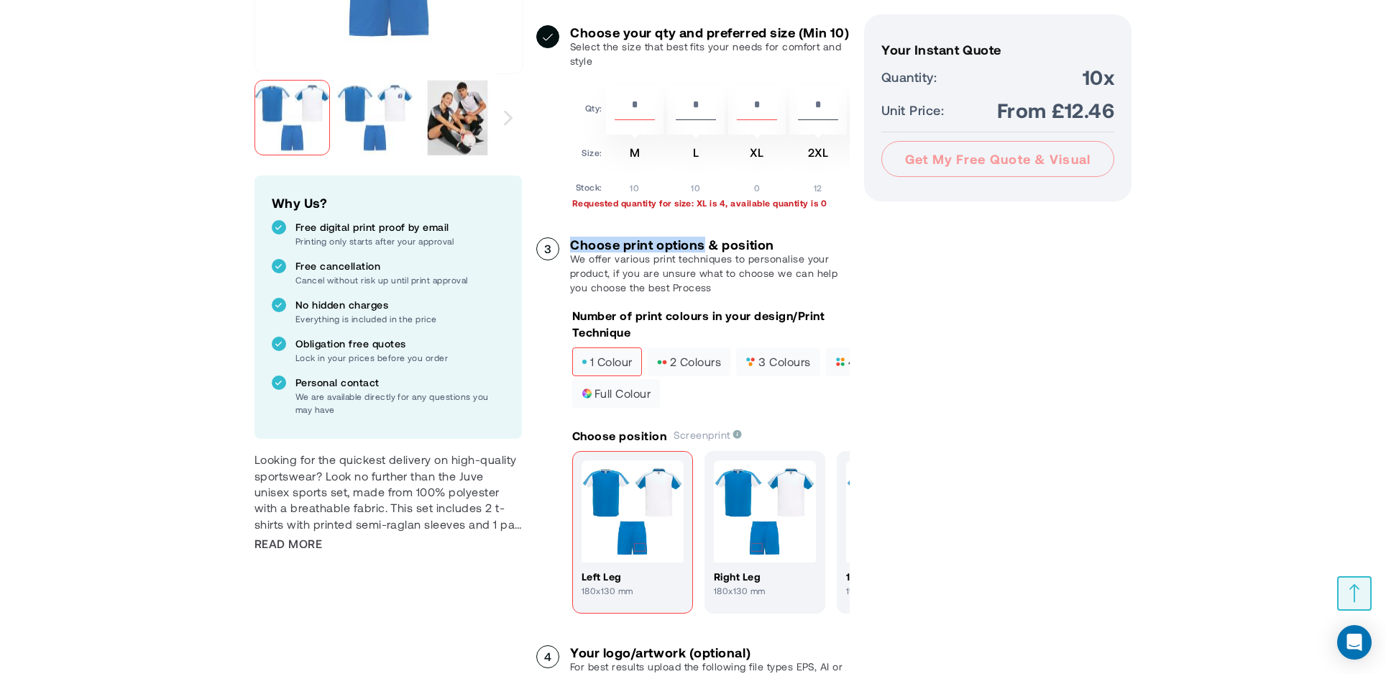
drag, startPoint x: 573, startPoint y: 260, endPoint x: 704, endPoint y: 264, distance: 130.9
click at [704, 252] on h3 "Choose print options & position" at bounding box center [710, 244] width 280 height 14
click at [638, 252] on h3 "Choose print options & position" at bounding box center [710, 244] width 280 height 14
drag, startPoint x: 623, startPoint y: 265, endPoint x: 706, endPoint y: 261, distance: 82.8
click at [706, 252] on h3 "Choose print options & position" at bounding box center [710, 244] width 280 height 14
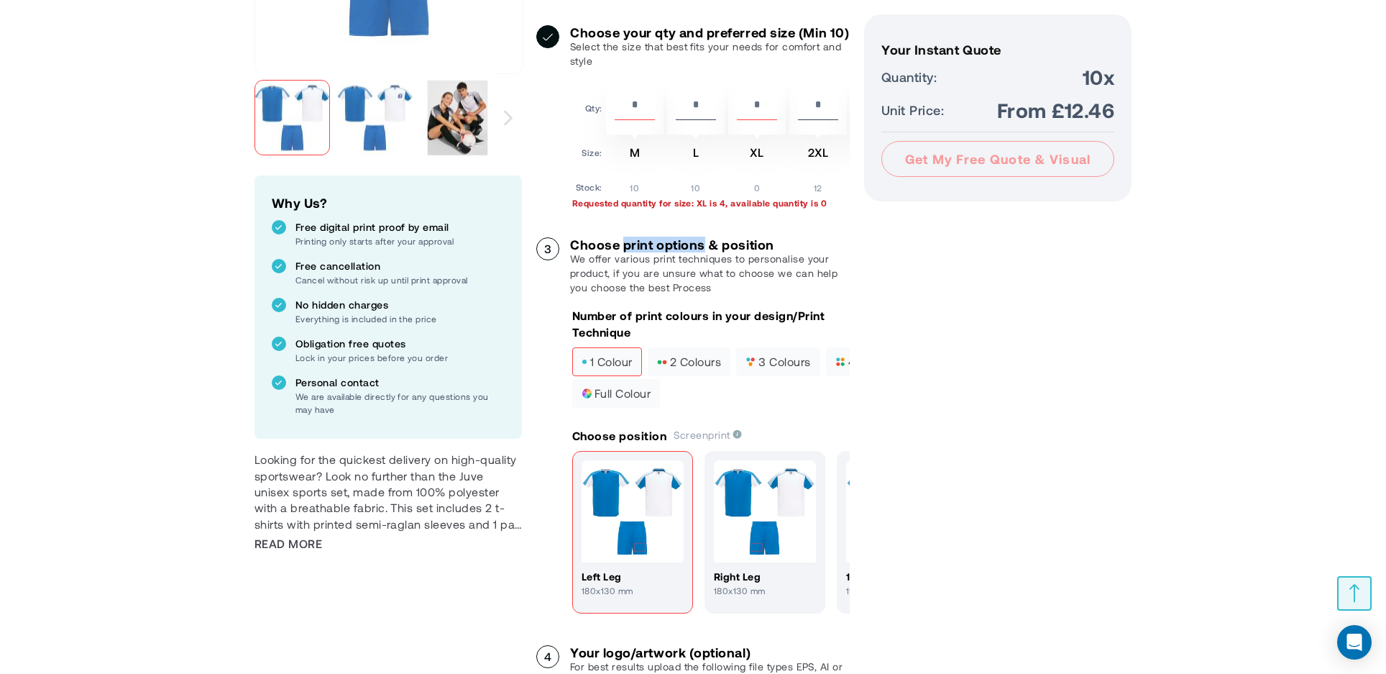
copy h3 "print options"
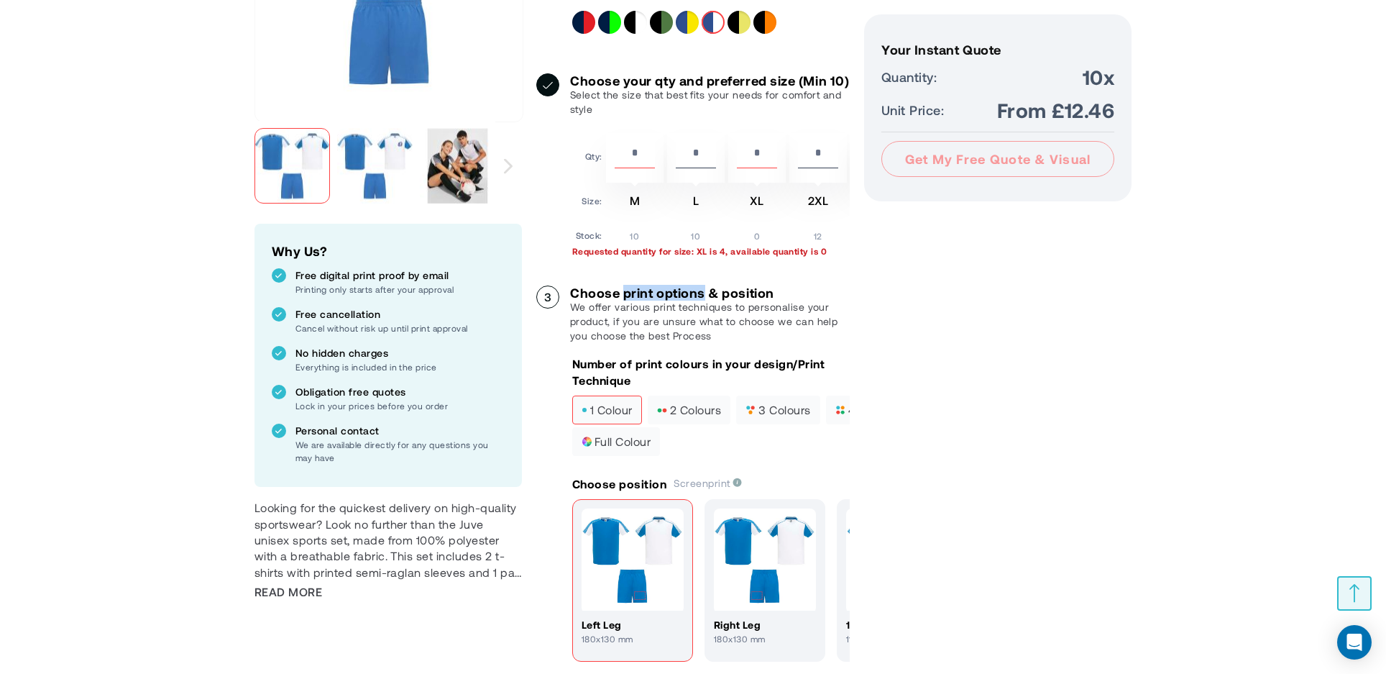
scroll to position [216, 0]
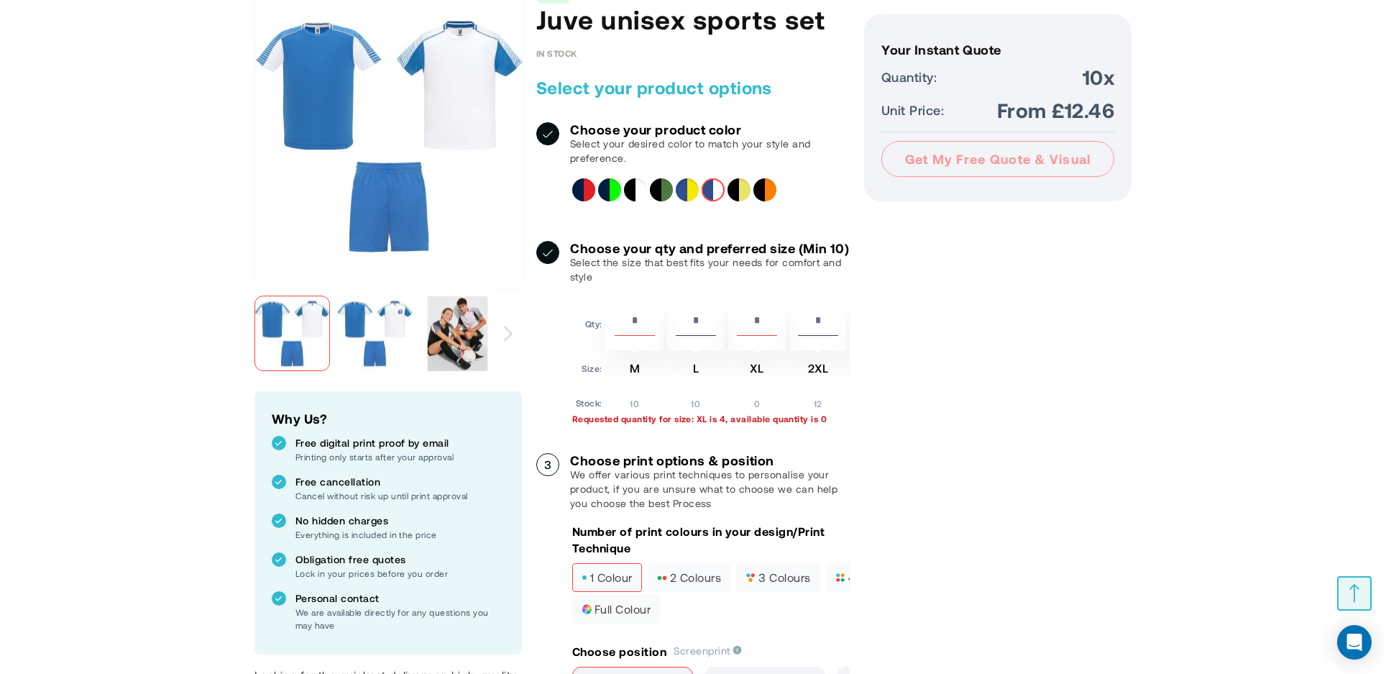
click at [897, 467] on div "Your Instant Quote Unit Price: Your Instant Quote Quantity: 10x Unit Price: Fro…" at bounding box center [997, 581] width 267 height 1191
click at [618, 614] on span "full colour" at bounding box center [616, 609] width 69 height 10
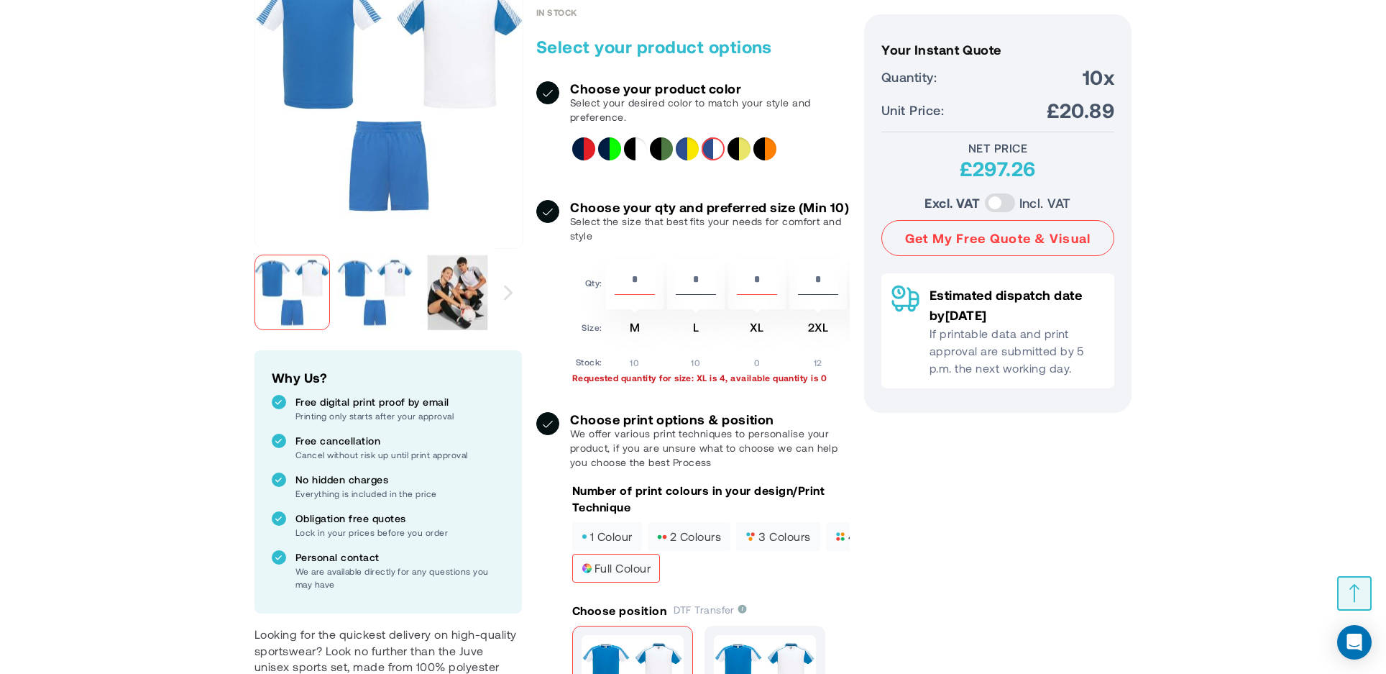
scroll to position [360, 0]
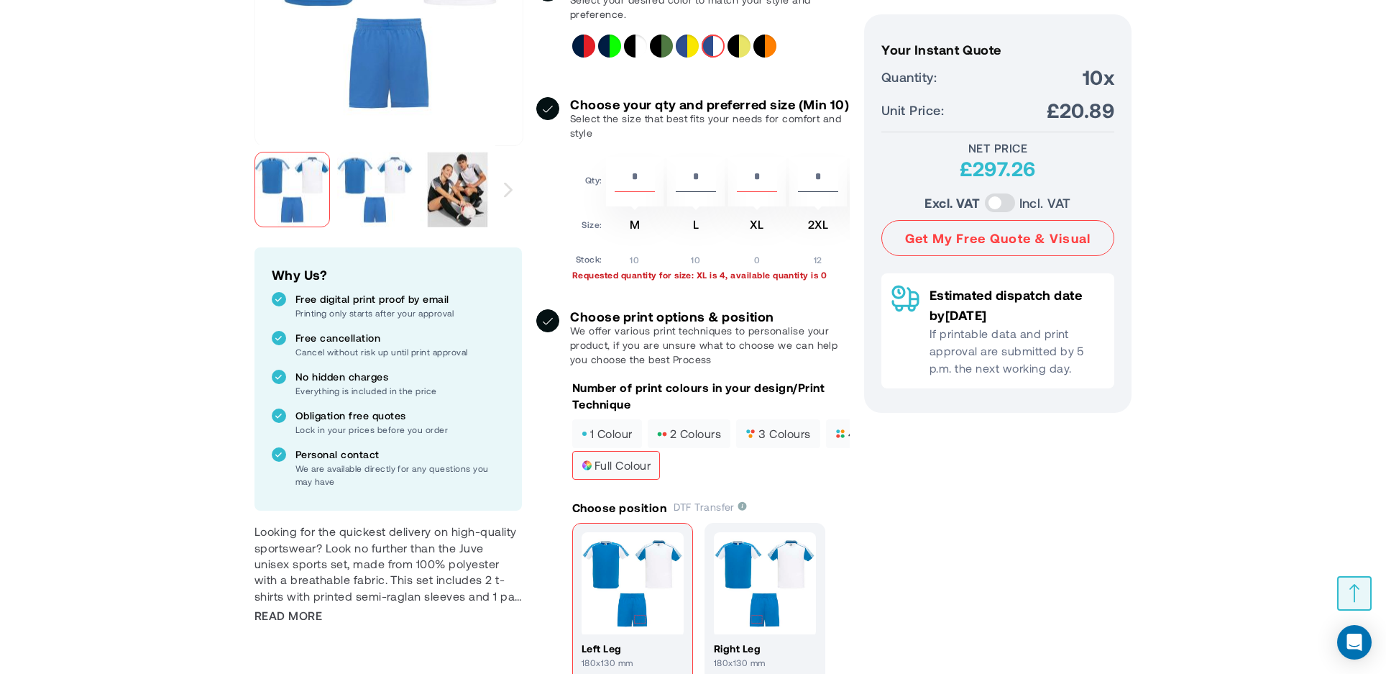
drag, startPoint x: 677, startPoint y: 483, endPoint x: 650, endPoint y: 484, distance: 27.3
click at [650, 482] on div "full colour" at bounding box center [711, 467] width 278 height 32
copy span "full colour"
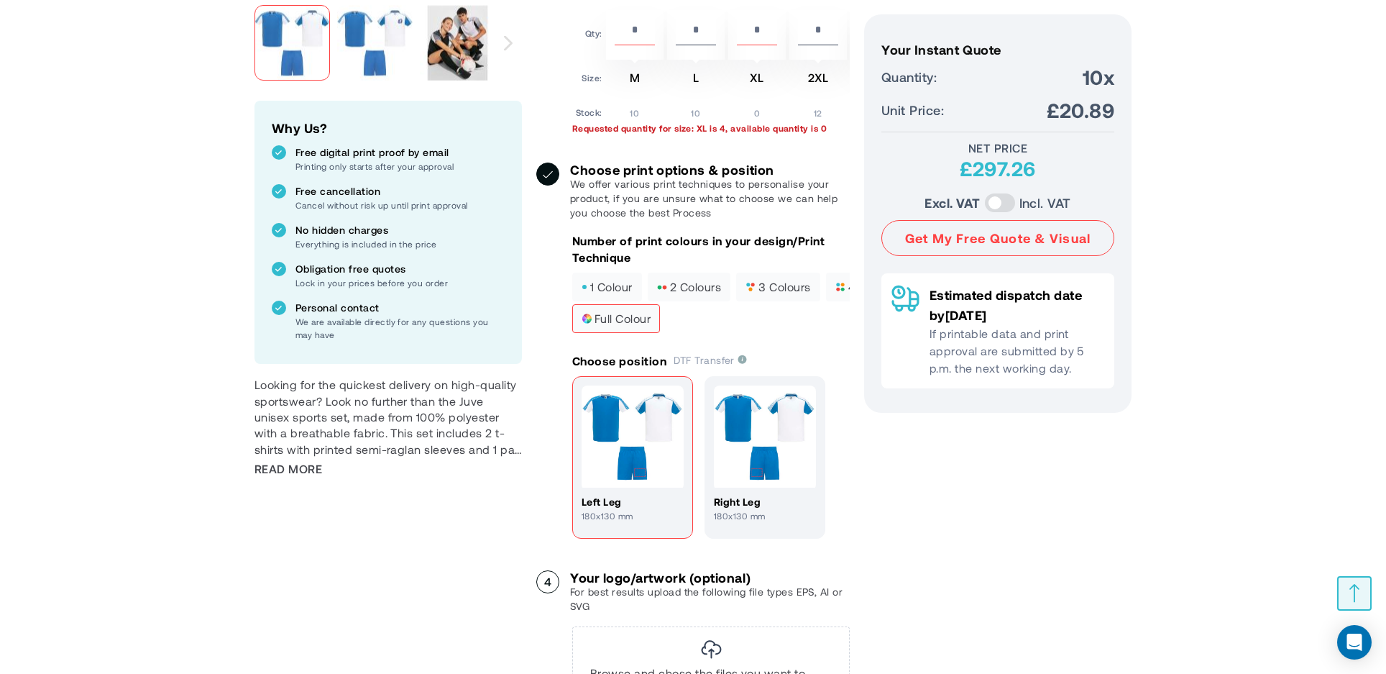
scroll to position [575, 0]
